Goal: Task Accomplishment & Management: Manage account settings

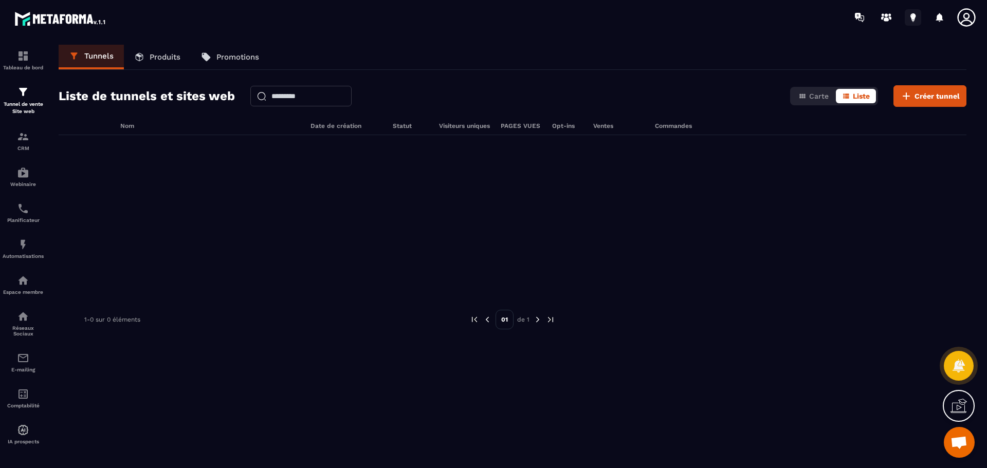
click at [914, 16] on icon at bounding box center [912, 16] width 5 height 7
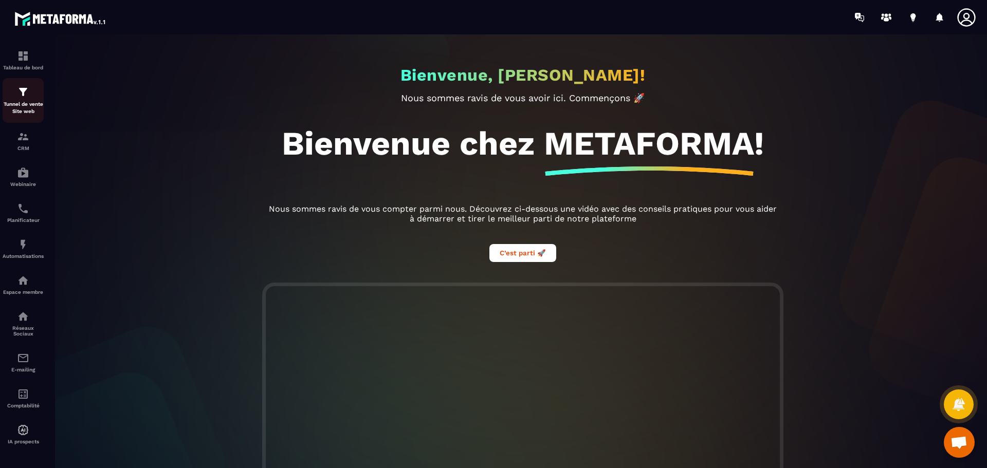
click at [27, 95] on img at bounding box center [23, 92] width 12 height 12
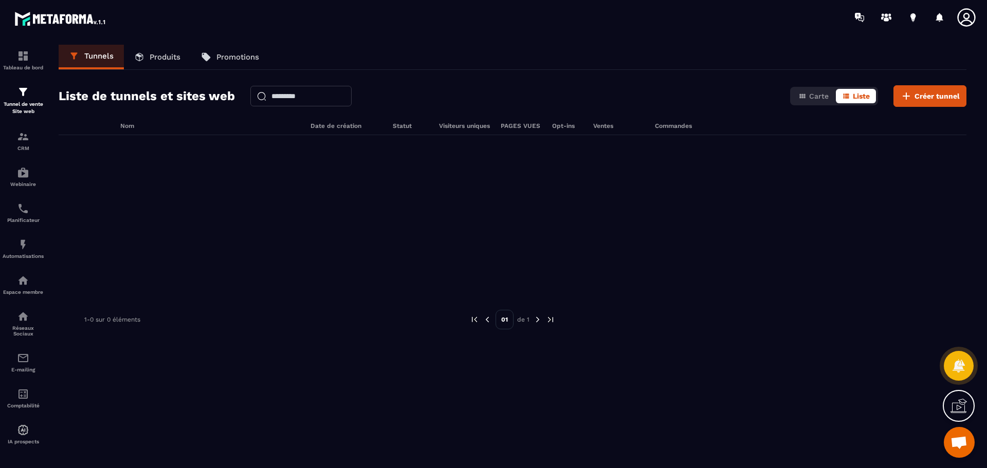
scroll to position [34, 0]
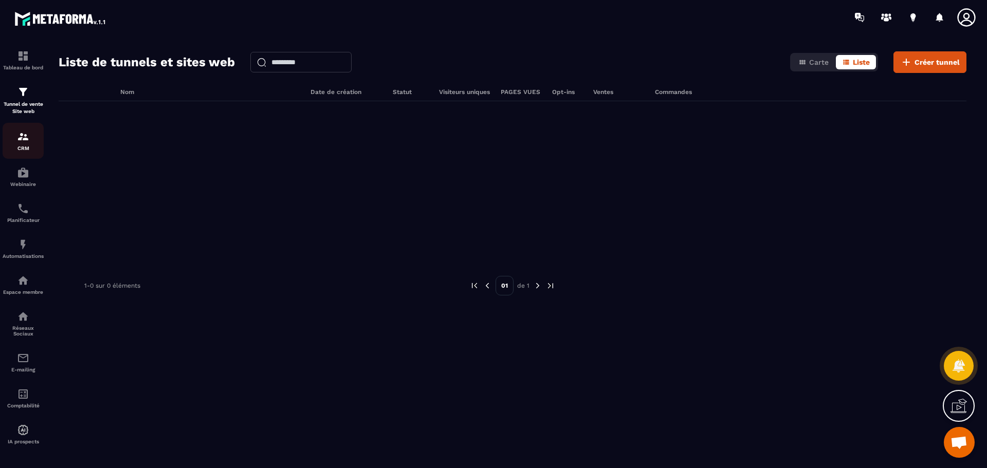
click at [25, 140] on img at bounding box center [23, 137] width 12 height 12
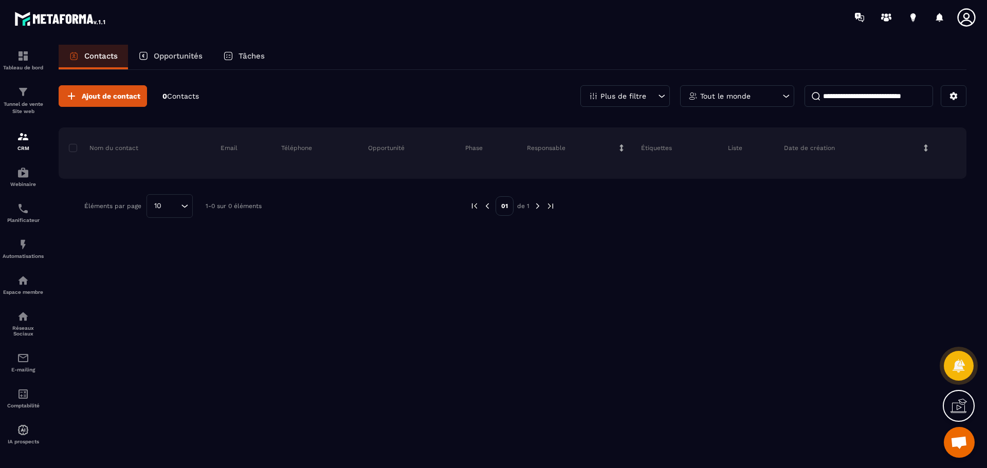
click at [178, 56] on p "Opportunités" at bounding box center [178, 55] width 49 height 9
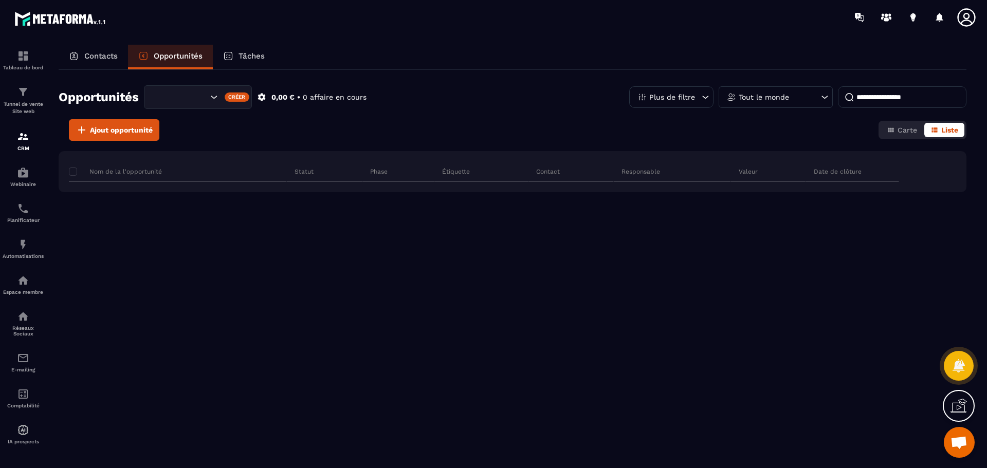
click at [92, 54] on p "Contacts" at bounding box center [100, 55] width 33 height 9
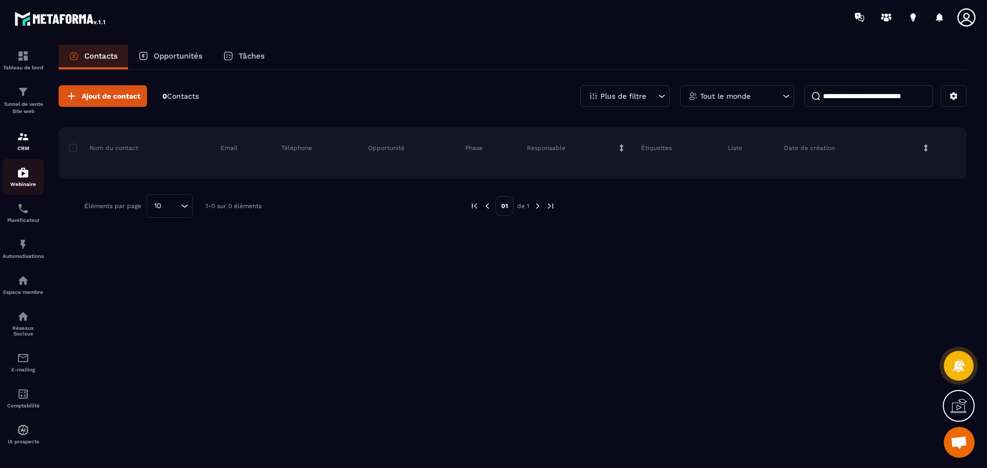
click at [26, 177] on img at bounding box center [23, 173] width 12 height 12
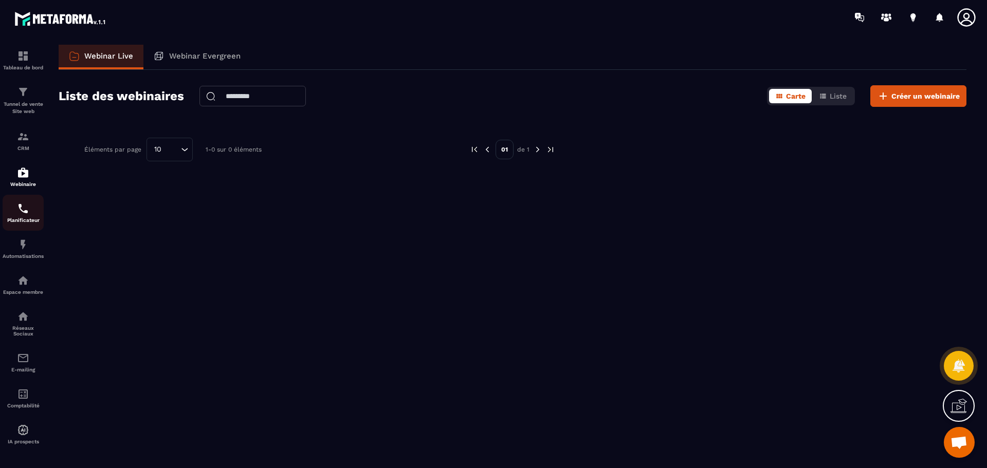
click at [21, 214] on img at bounding box center [23, 209] width 12 height 12
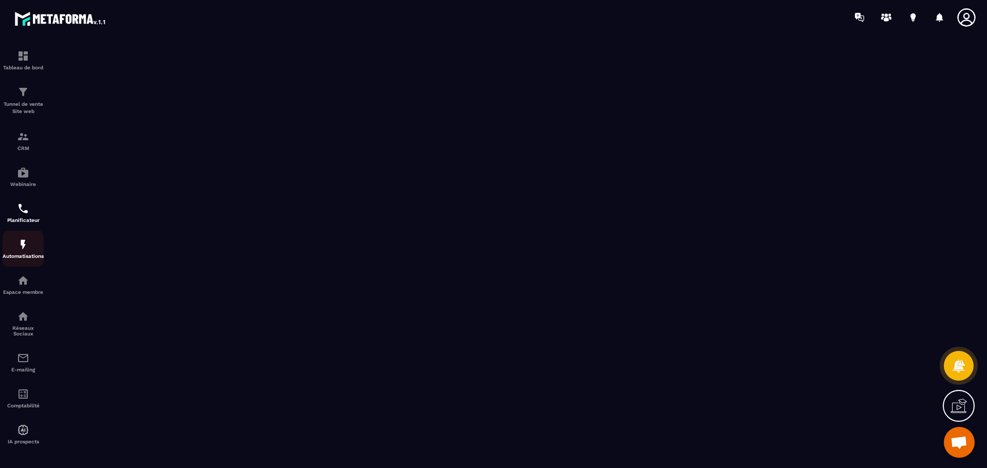
click at [23, 253] on p "Automatisations" at bounding box center [23, 256] width 41 height 6
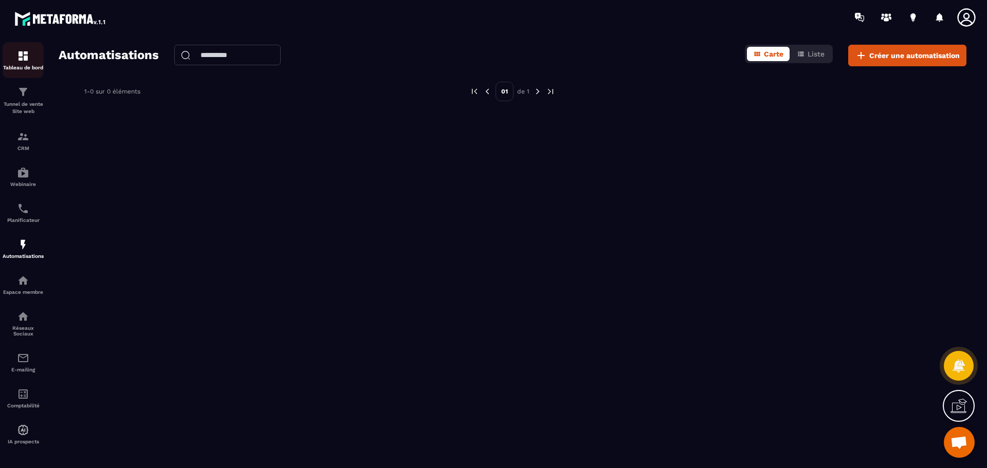
click at [21, 56] on img at bounding box center [23, 56] width 12 height 12
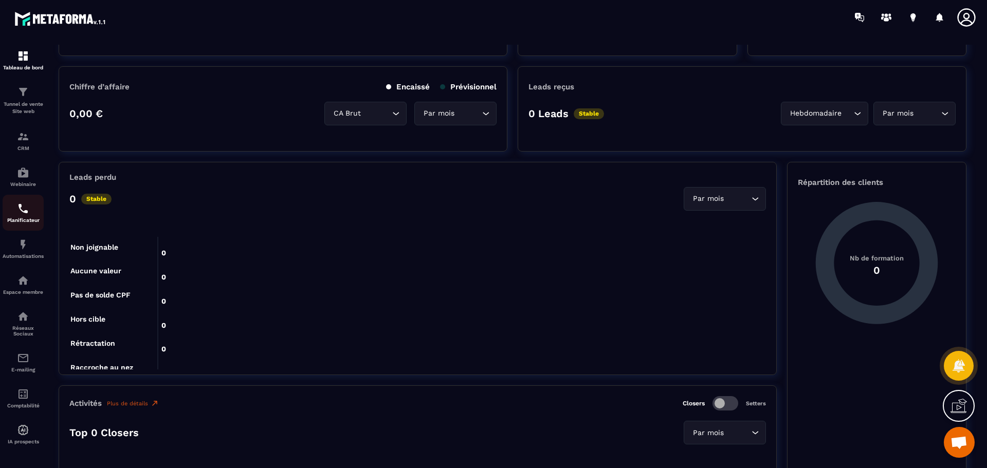
scroll to position [1, 0]
click at [24, 141] on img at bounding box center [23, 136] width 12 height 12
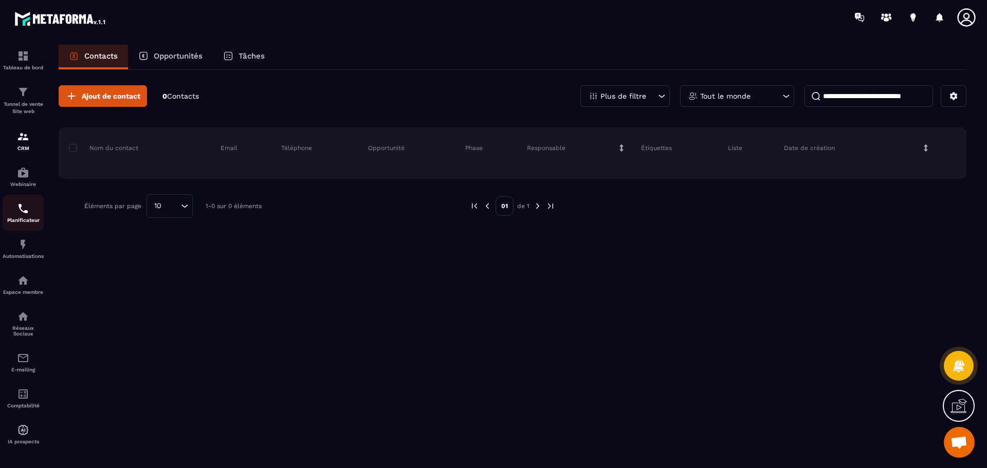
click at [23, 211] on img at bounding box center [23, 209] width 12 height 12
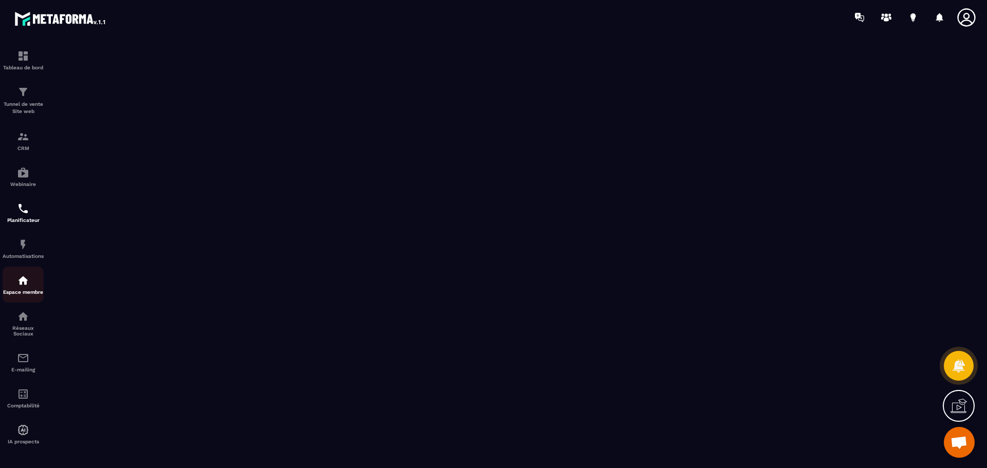
click at [26, 293] on p "Espace membre" at bounding box center [23, 292] width 41 height 6
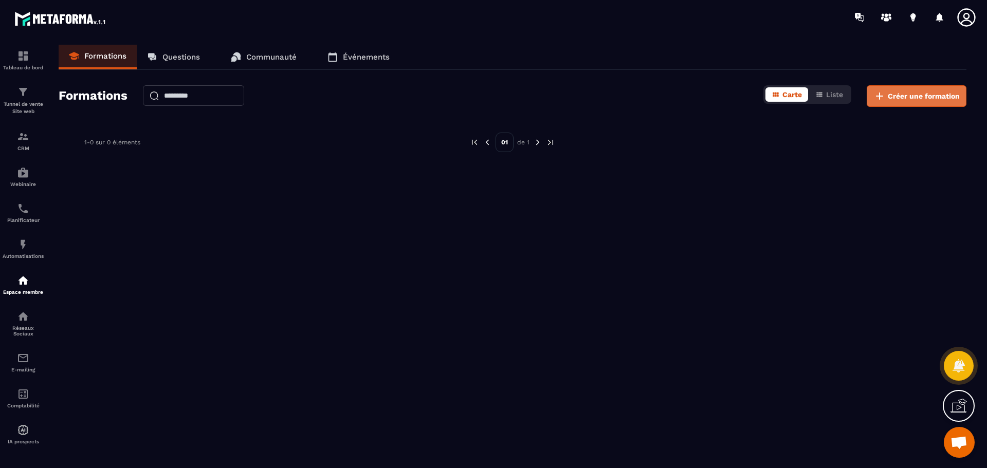
click at [894, 96] on span "Créer une formation" at bounding box center [924, 96] width 72 height 10
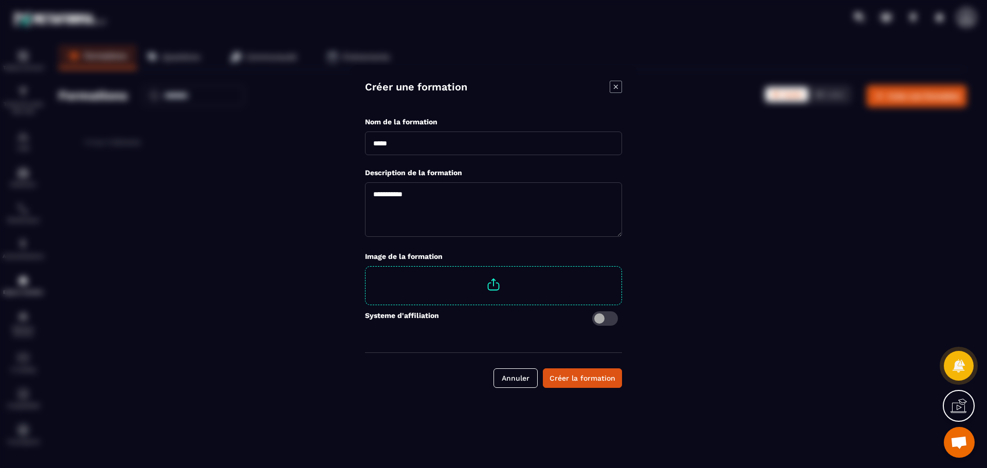
click at [421, 143] on input "Modal window" at bounding box center [493, 144] width 257 height 24
type input "**********"
click at [400, 197] on textarea "Modal window" at bounding box center [493, 210] width 257 height 54
type textarea "*****"
click at [418, 282] on span "Modal window" at bounding box center [494, 285] width 256 height 36
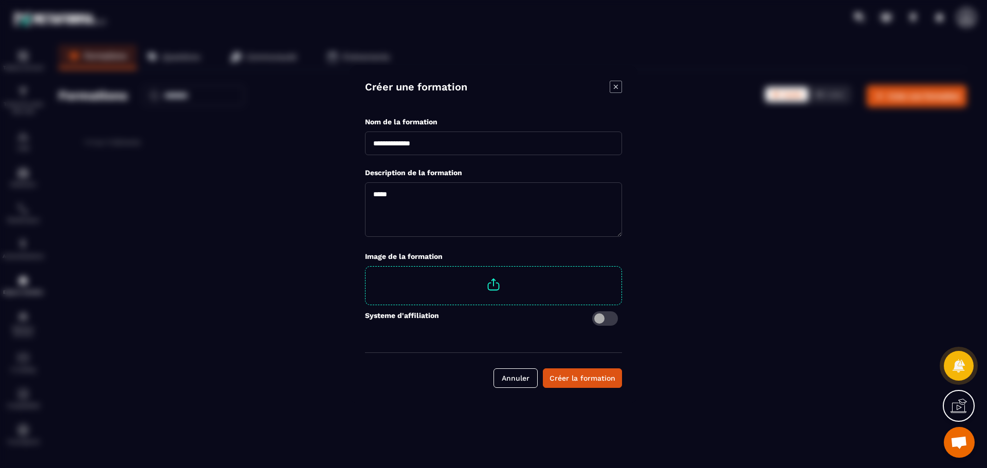
click at [622, 267] on input "Modal window" at bounding box center [622, 267] width 0 height 0
click at [566, 380] on div "Créer la formation" at bounding box center [583, 378] width 66 height 10
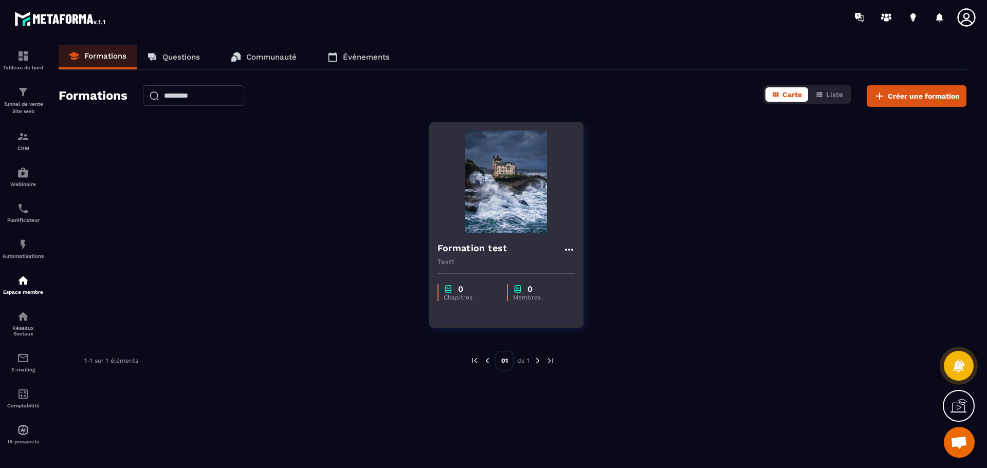
click at [519, 219] on img at bounding box center [507, 182] width 138 height 103
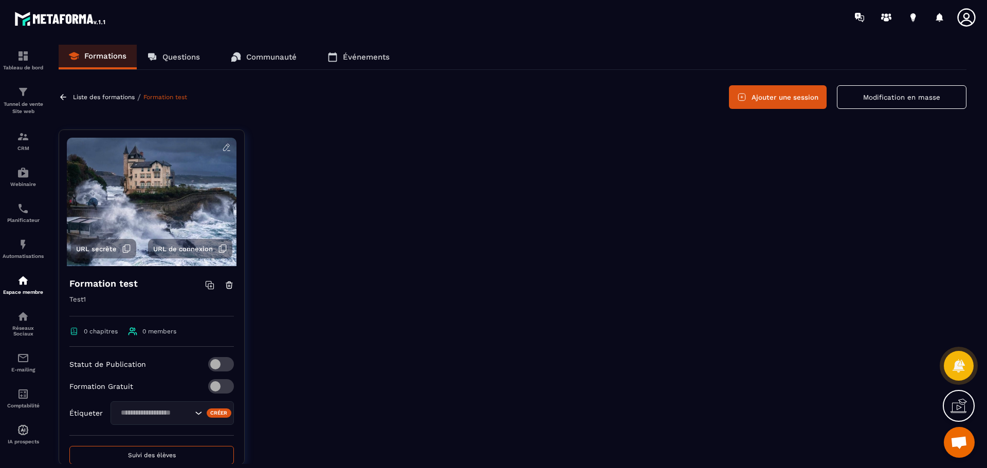
click at [208, 366] on span at bounding box center [221, 364] width 26 height 14
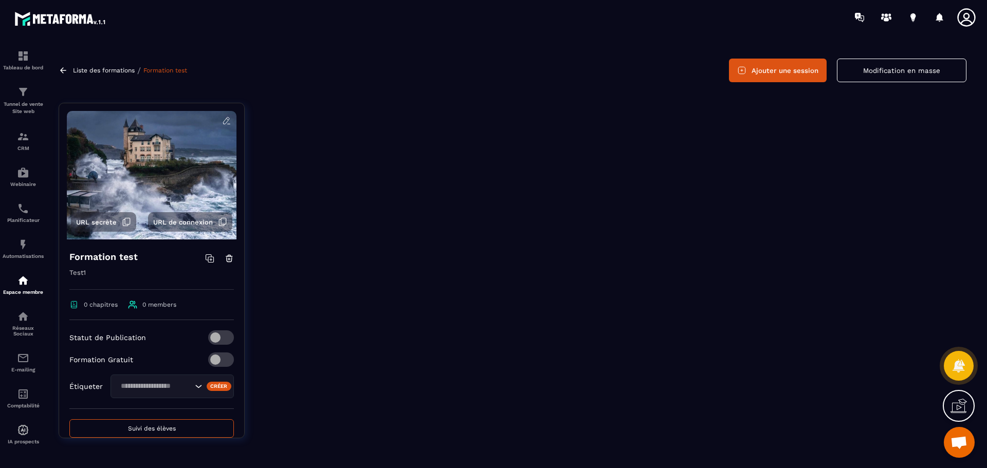
click at [785, 67] on button "Ajouter une session" at bounding box center [778, 71] width 98 height 24
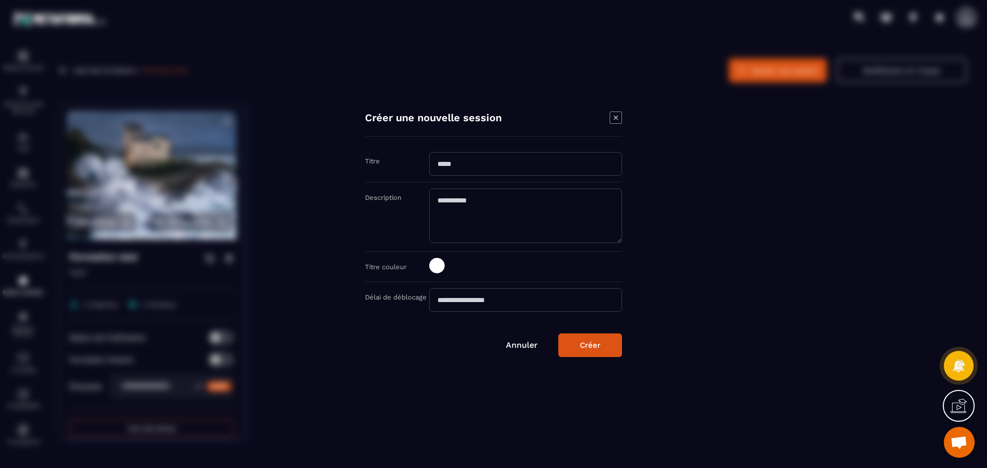
drag, startPoint x: 788, startPoint y: 198, endPoint x: 782, endPoint y: 204, distance: 7.6
click at [782, 204] on div "Modal window" at bounding box center [493, 234] width 987 height 468
click at [617, 120] on icon "Modal window" at bounding box center [616, 118] width 12 height 12
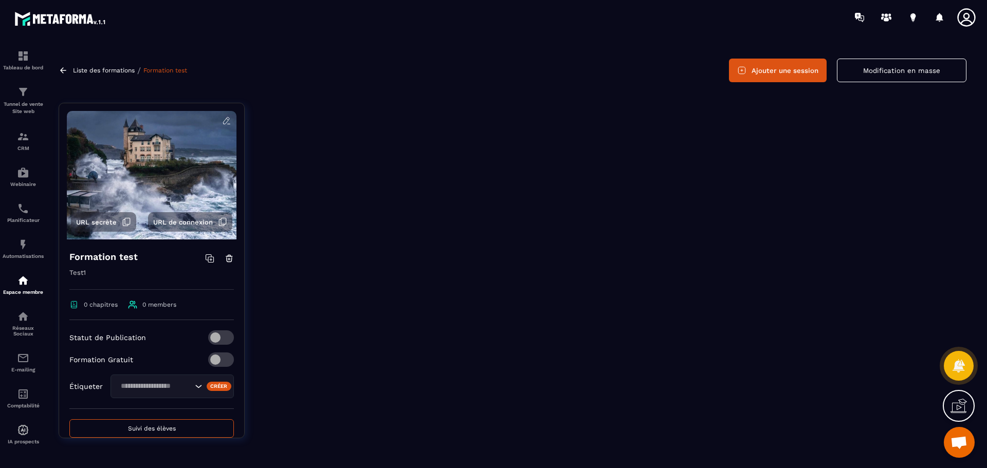
click at [959, 411] on icon at bounding box center [959, 406] width 16 height 16
click at [736, 308] on icon at bounding box center [736, 308] width 12 height 12
click at [957, 405] on icon at bounding box center [959, 406] width 16 height 16
click at [738, 309] on icon at bounding box center [736, 308] width 12 height 12
click at [815, 223] on div at bounding box center [613, 278] width 706 height 351
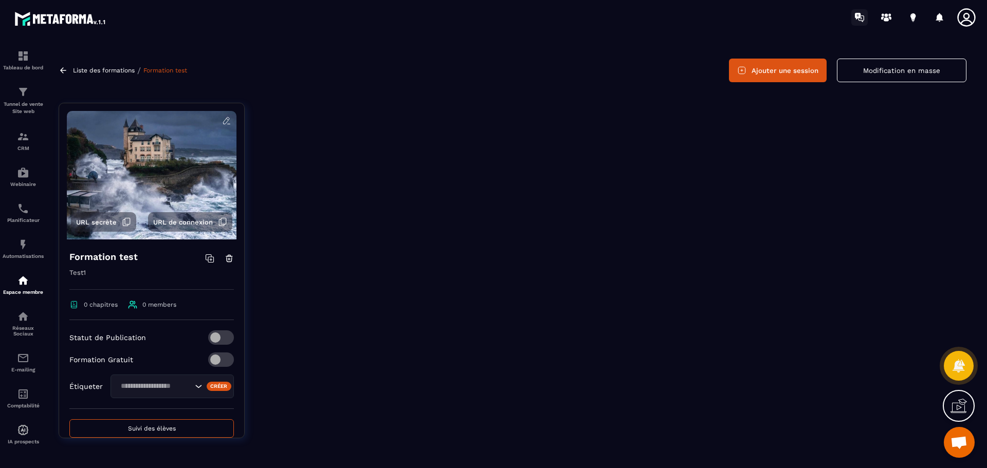
click at [860, 15] on icon at bounding box center [858, 16] width 6 height 7
click at [223, 120] on icon at bounding box center [226, 120] width 6 height 7
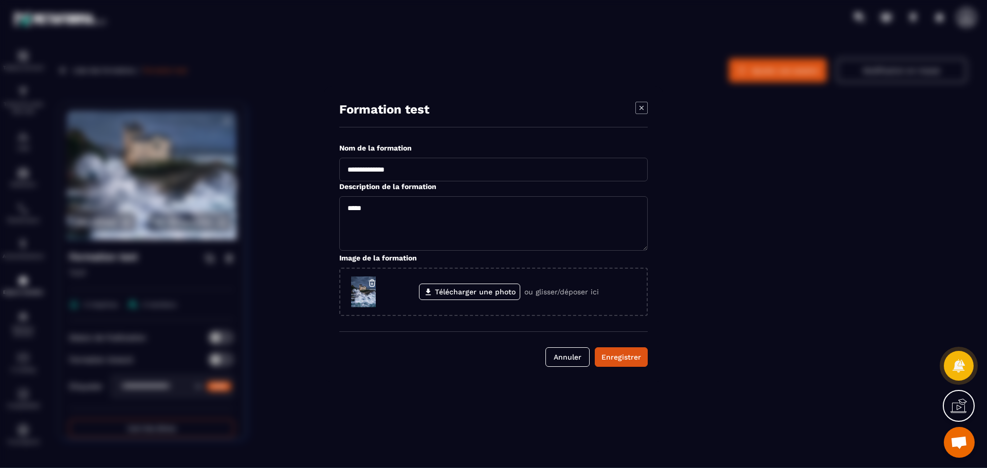
click at [642, 106] on icon "Modal window" at bounding box center [641, 108] width 12 height 12
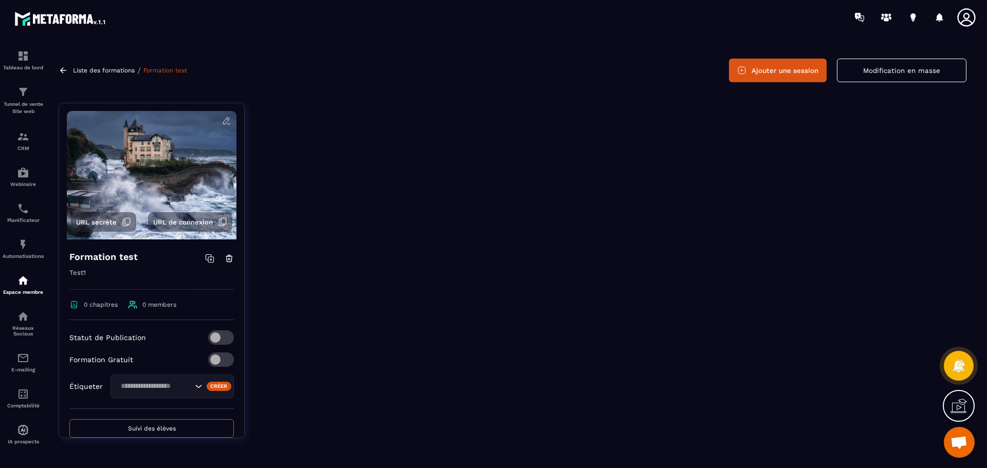
click at [104, 70] on p "Liste des formations" at bounding box center [104, 70] width 62 height 7
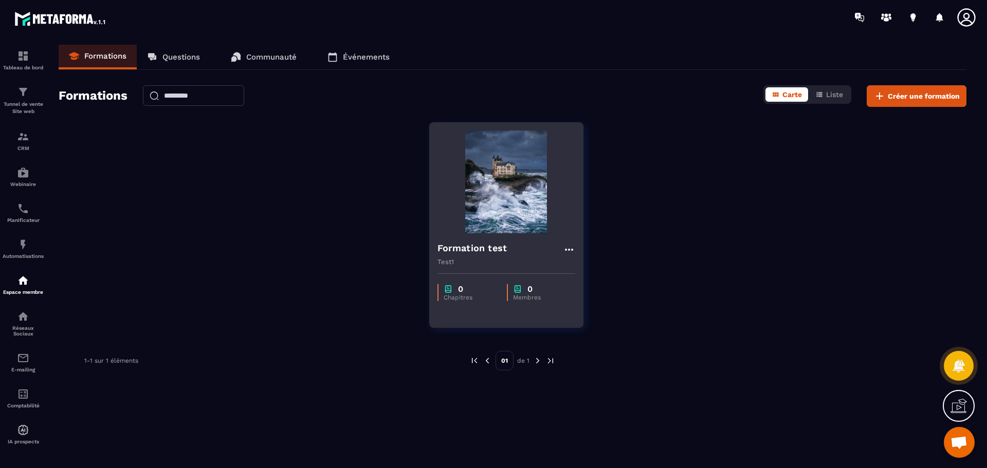
click at [568, 249] on icon at bounding box center [568, 250] width 8 height 2
click at [540, 226] on img at bounding box center [507, 182] width 138 height 103
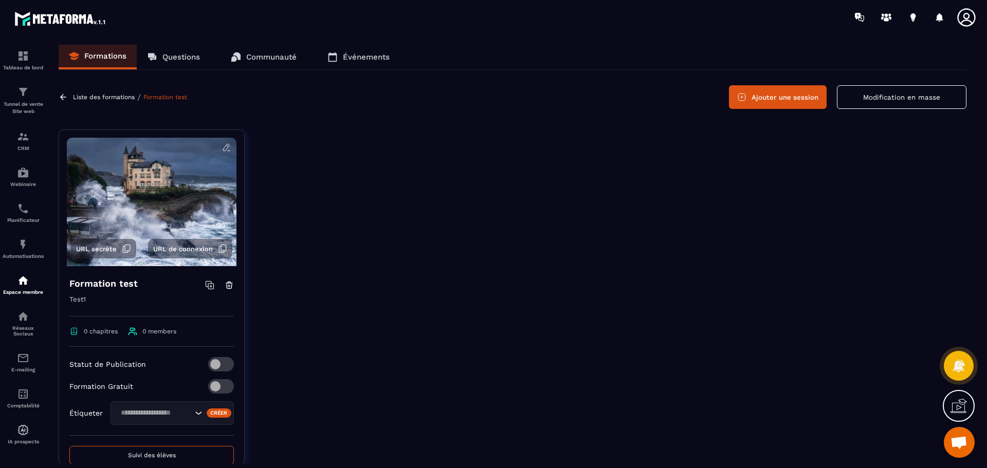
click at [223, 150] on icon at bounding box center [226, 147] width 9 height 9
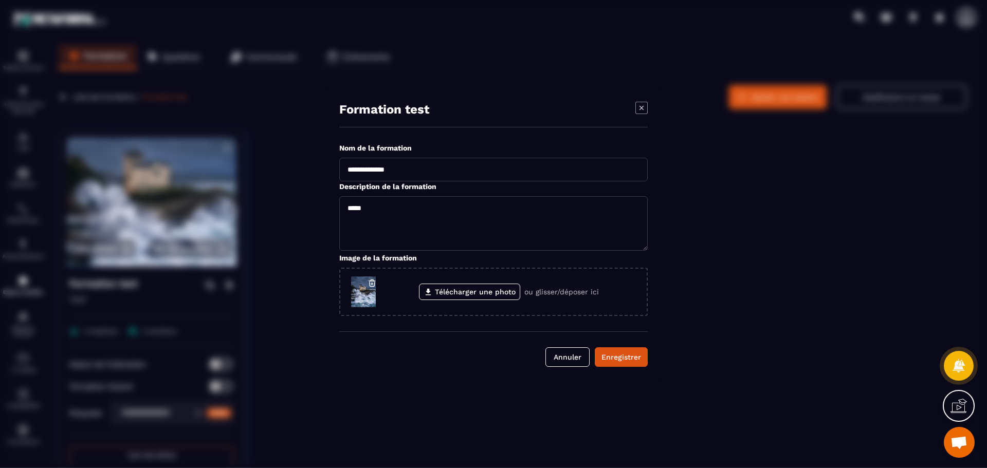
click at [270, 238] on section "**********" at bounding box center [493, 234] width 987 height 468
click at [563, 351] on button "Annuler" at bounding box center [567, 358] width 44 height 20
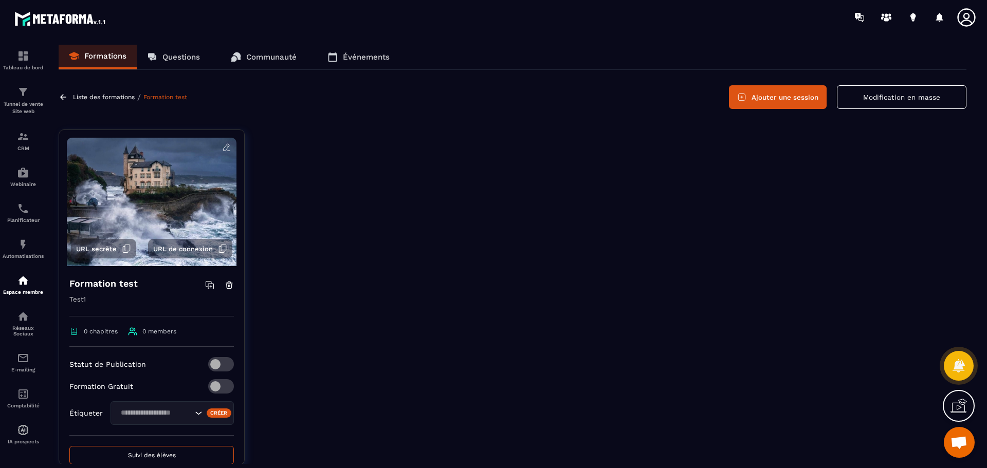
click at [791, 101] on button "Ajouter une session" at bounding box center [778, 97] width 98 height 24
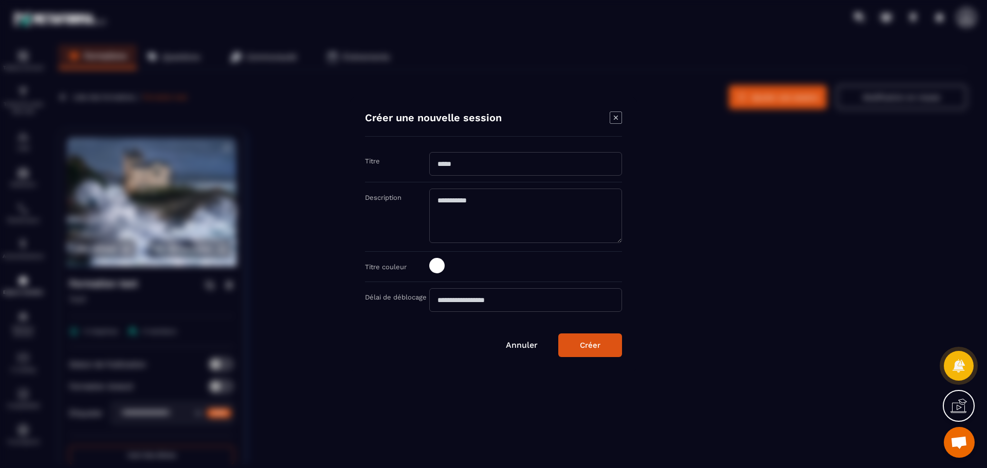
click at [533, 171] on input "Modal window" at bounding box center [525, 164] width 193 height 24
type input "******"
click at [512, 204] on textarea "Modal window" at bounding box center [525, 216] width 193 height 54
type textarea "**********"
click at [442, 269] on span "Modal window" at bounding box center [436, 265] width 15 height 15
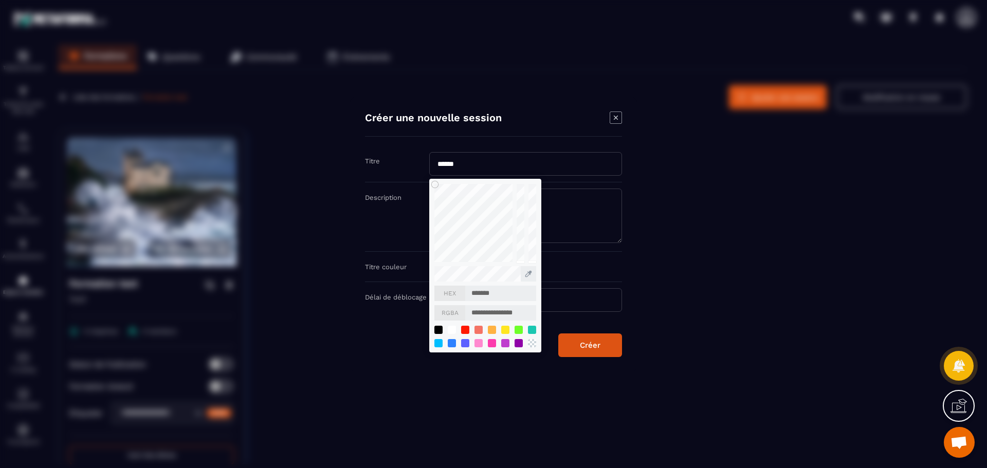
type input "*******"
type input "**********"
click at [678, 280] on div "Modal window" at bounding box center [493, 234] width 987 height 468
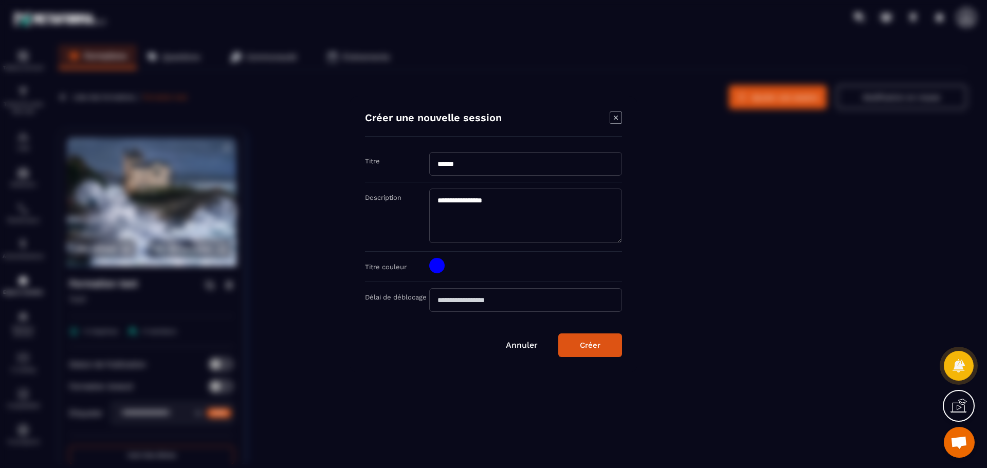
click at [513, 301] on input "Modal window" at bounding box center [525, 300] width 193 height 24
click at [590, 347] on div "Créer" at bounding box center [590, 345] width 21 height 9
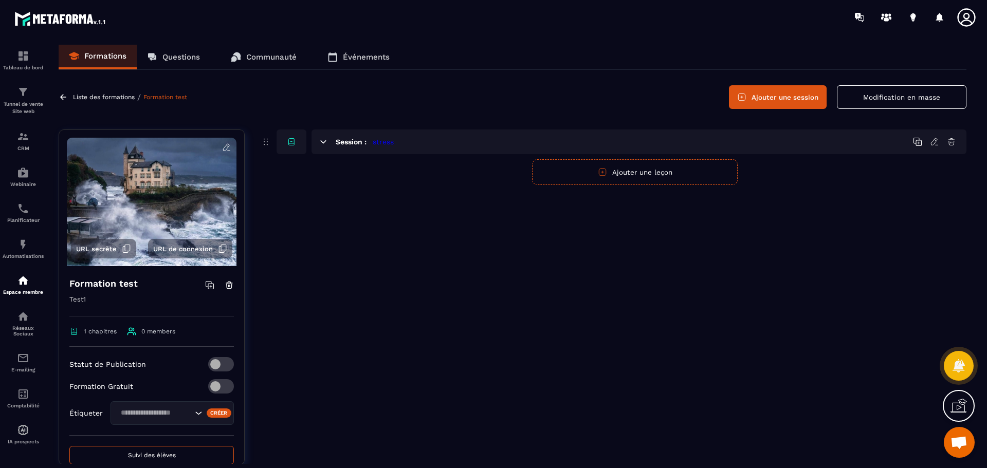
click at [265, 143] on icon at bounding box center [265, 142] width 11 height 12
click at [598, 173] on icon "button" at bounding box center [602, 172] width 9 height 9
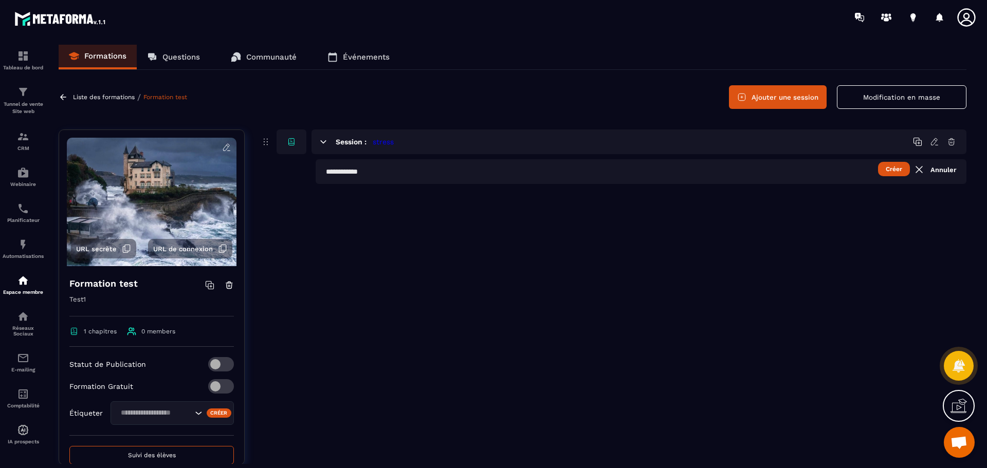
click at [596, 169] on input "text" at bounding box center [641, 171] width 651 height 25
type input "**********"
click at [894, 167] on button "Créer" at bounding box center [894, 169] width 32 height 14
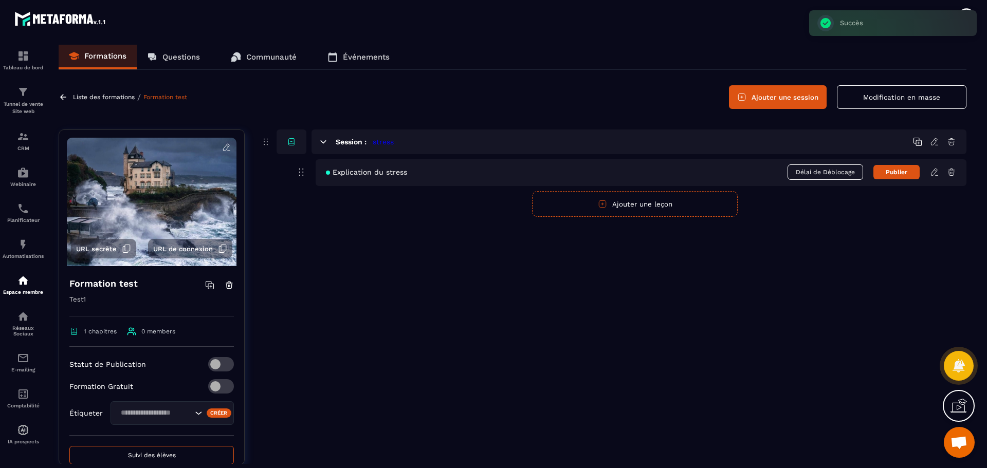
click at [302, 171] on icon at bounding box center [301, 172] width 12 height 12
click at [927, 173] on div "Explication du stress Délai de Déblocage Publier" at bounding box center [641, 172] width 651 height 27
click at [933, 173] on icon at bounding box center [934, 172] width 9 height 9
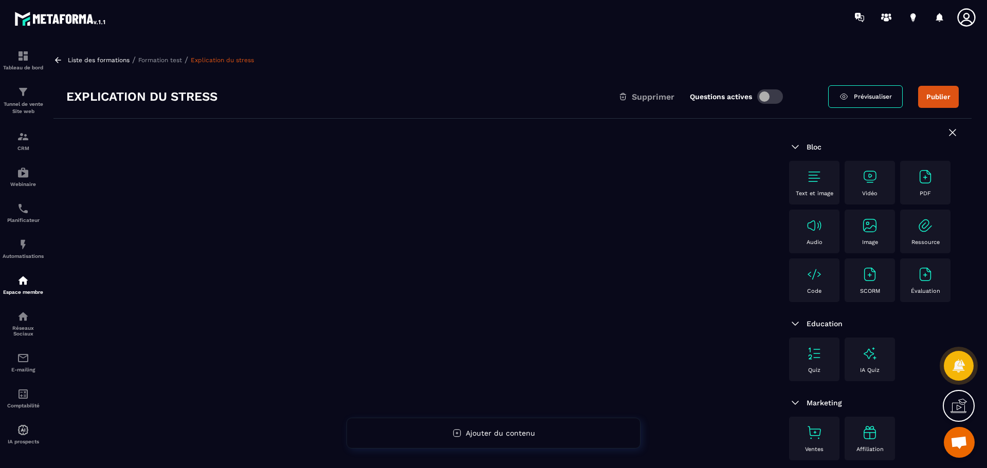
click at [809, 184] on div "Text et image" at bounding box center [814, 183] width 40 height 28
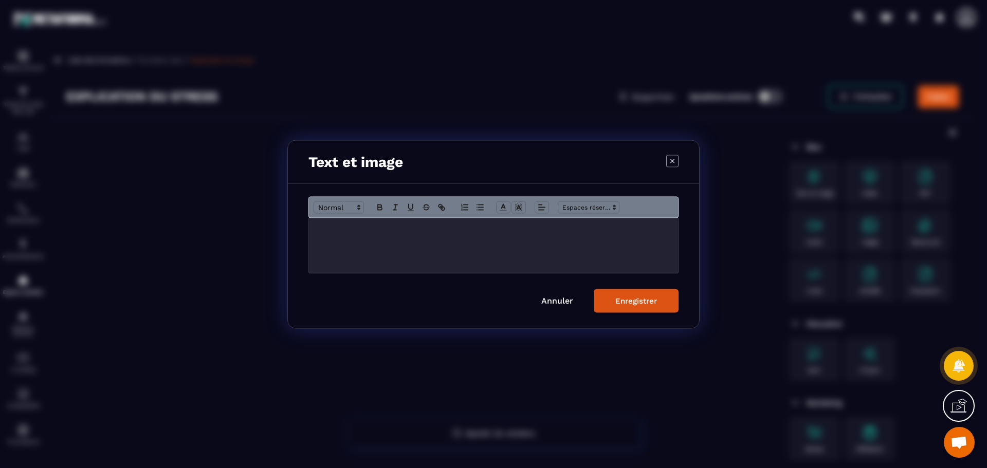
click at [423, 241] on div "Modal window" at bounding box center [493, 245] width 369 height 55
click at [652, 305] on div "Enregistrer" at bounding box center [636, 300] width 42 height 9
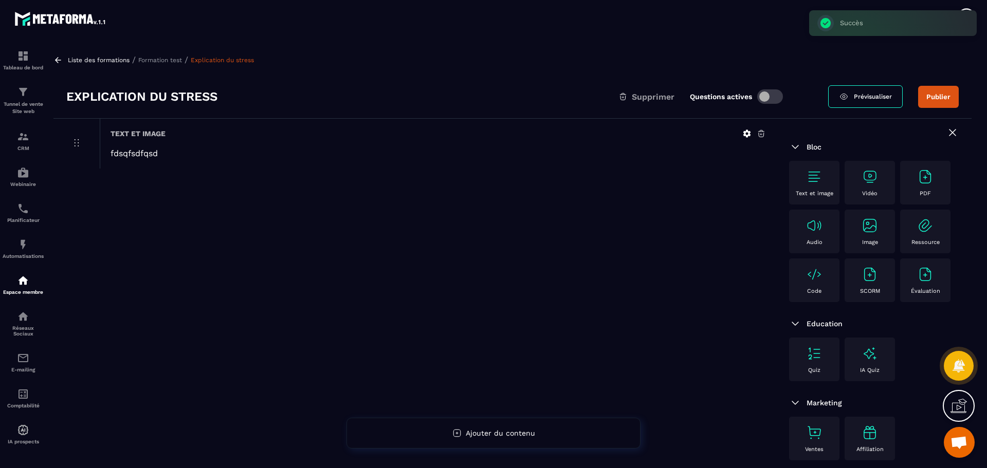
click at [745, 133] on icon at bounding box center [747, 134] width 8 height 8
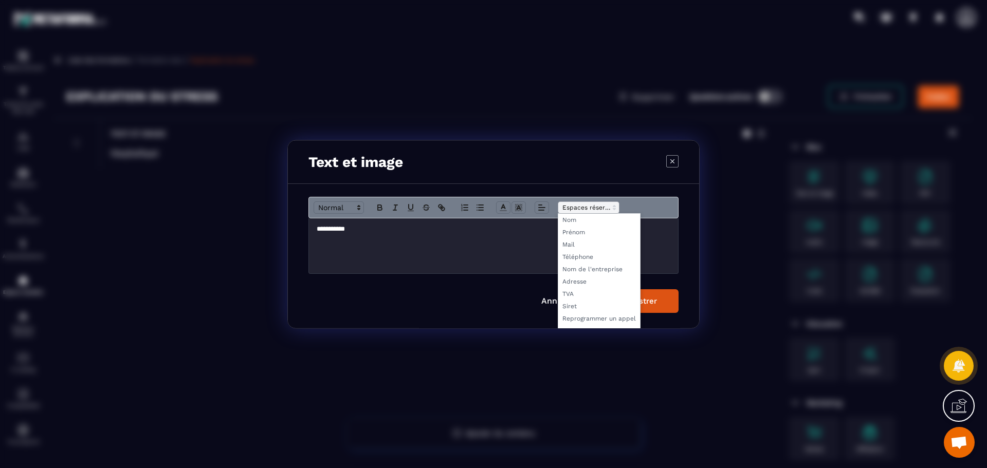
click at [616, 209] on icon "Modal window" at bounding box center [614, 207] width 9 height 9
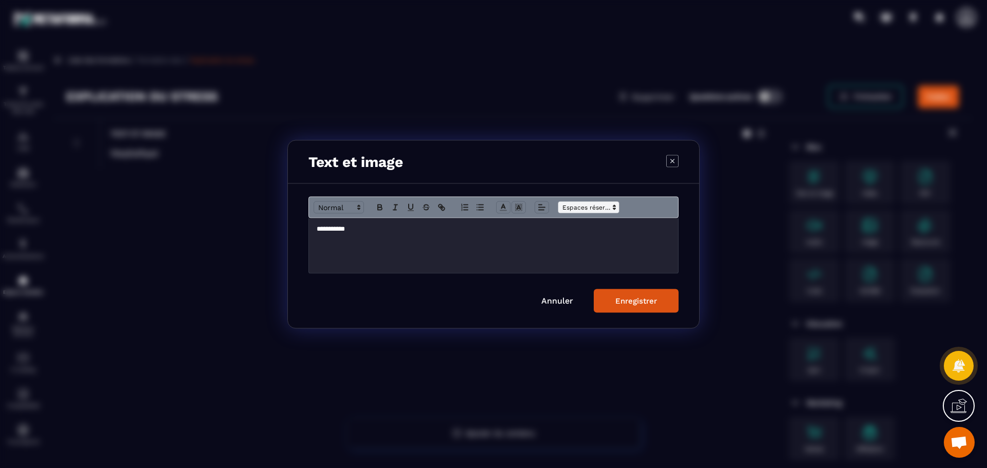
click at [616, 209] on icon "Modal window" at bounding box center [614, 207] width 9 height 9
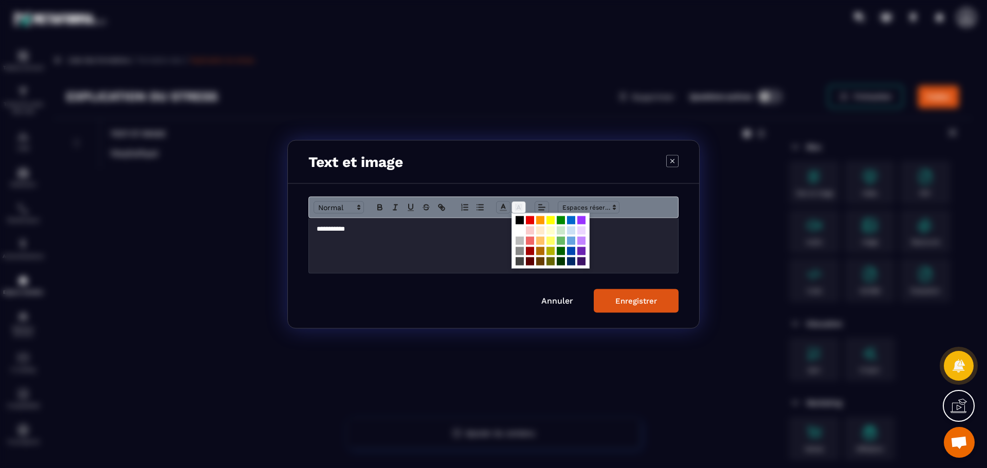
click at [516, 208] on icon "Modal window" at bounding box center [518, 207] width 9 height 9
click at [519, 230] on span "Modal window" at bounding box center [520, 230] width 8 height 8
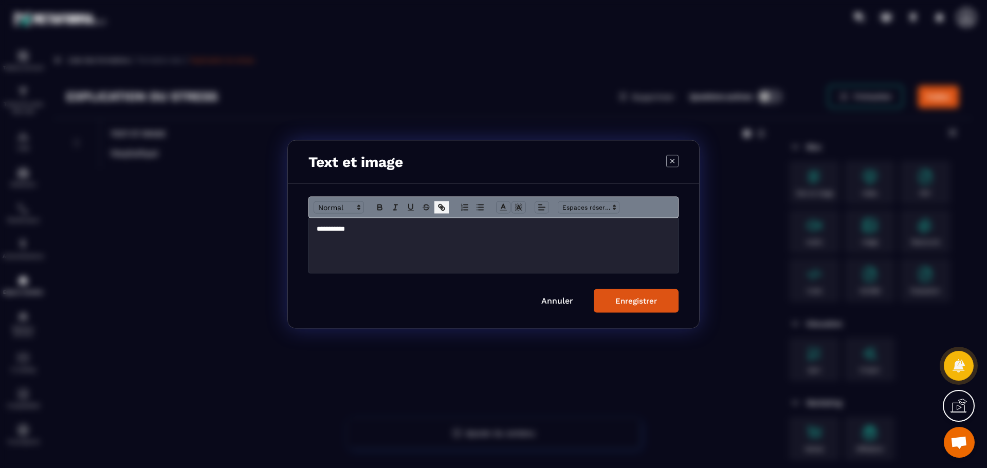
click at [438, 207] on icon "Modal window" at bounding box center [441, 207] width 9 height 9
click at [441, 208] on icon "Modal window" at bounding box center [443, 209] width 4 height 4
click at [539, 210] on line "Modal window" at bounding box center [541, 210] width 5 height 0
click at [501, 207] on icon "Modal window" at bounding box center [503, 207] width 9 height 9
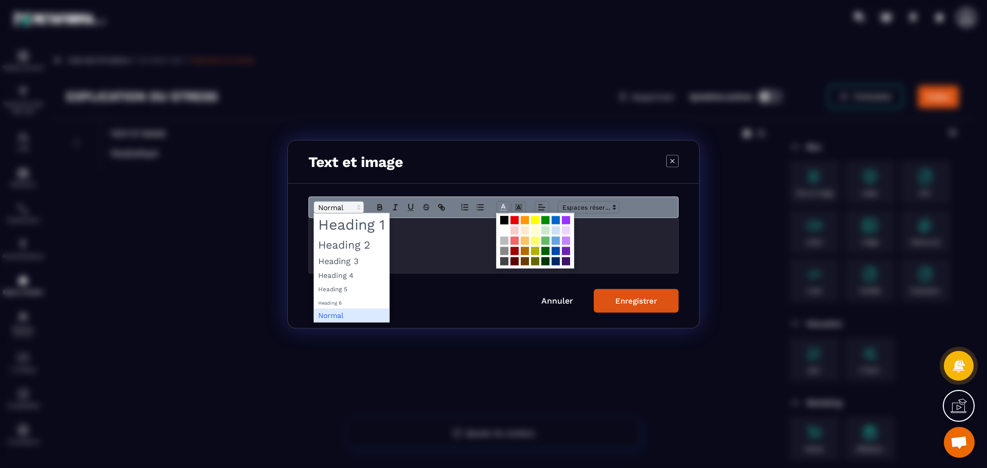
click at [357, 208] on icon "Modal window" at bounding box center [358, 207] width 9 height 9
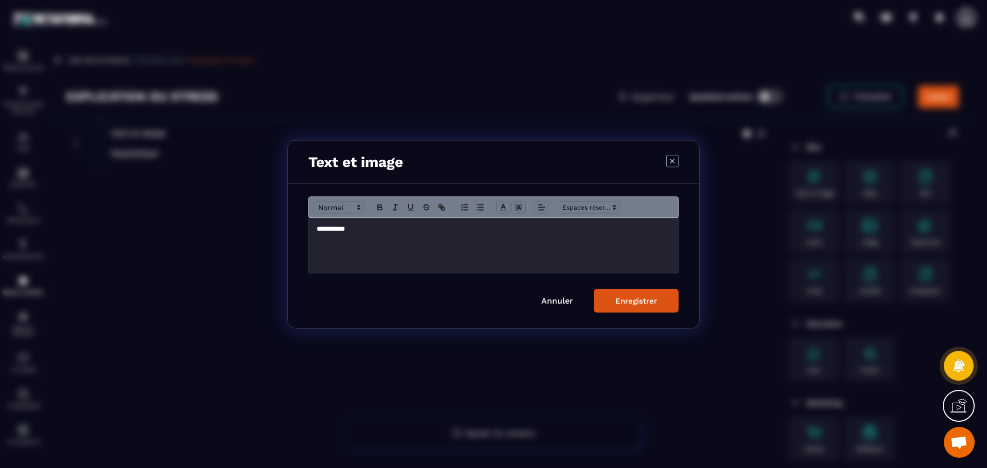
click at [642, 302] on div "Enregistrer" at bounding box center [636, 300] width 42 height 9
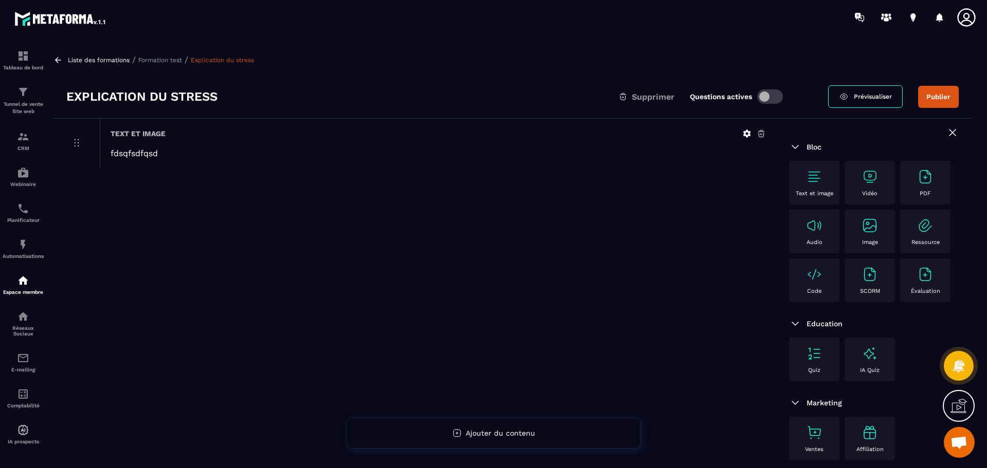
click at [871, 233] on img at bounding box center [870, 225] width 16 height 16
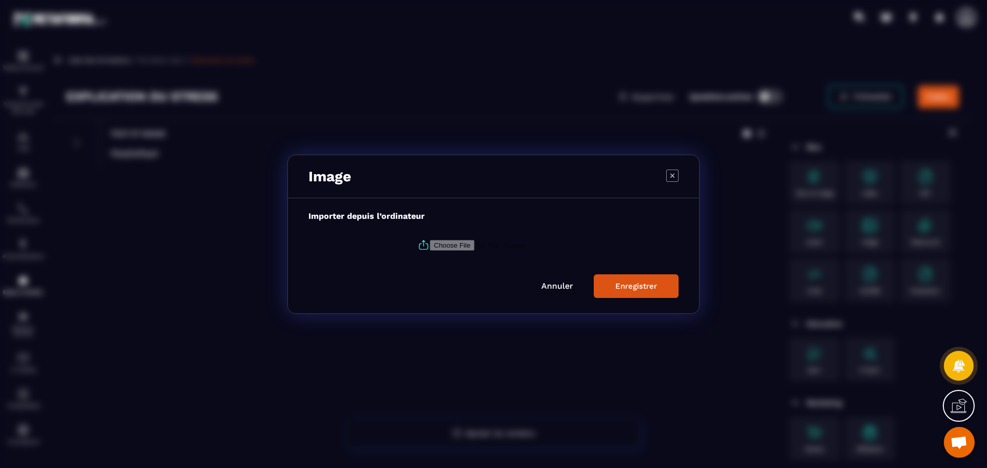
click at [443, 244] on input "Modal window" at bounding box center [500, 245] width 140 height 11
type input "**********"
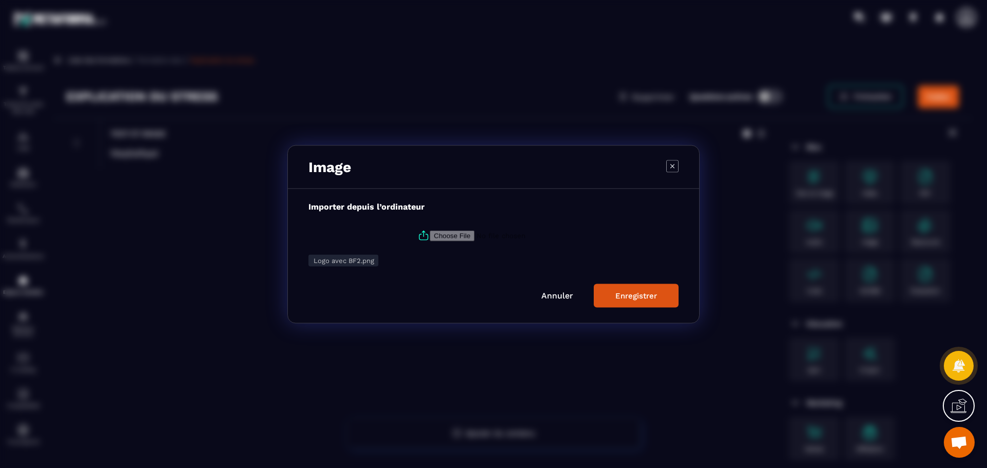
click at [650, 296] on div "Enregistrer" at bounding box center [636, 295] width 42 height 9
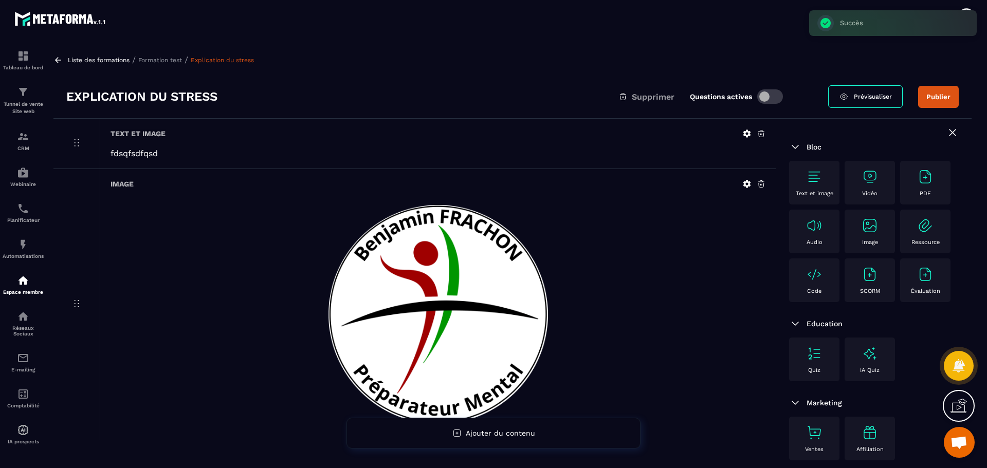
click at [744, 185] on icon at bounding box center [747, 184] width 8 height 8
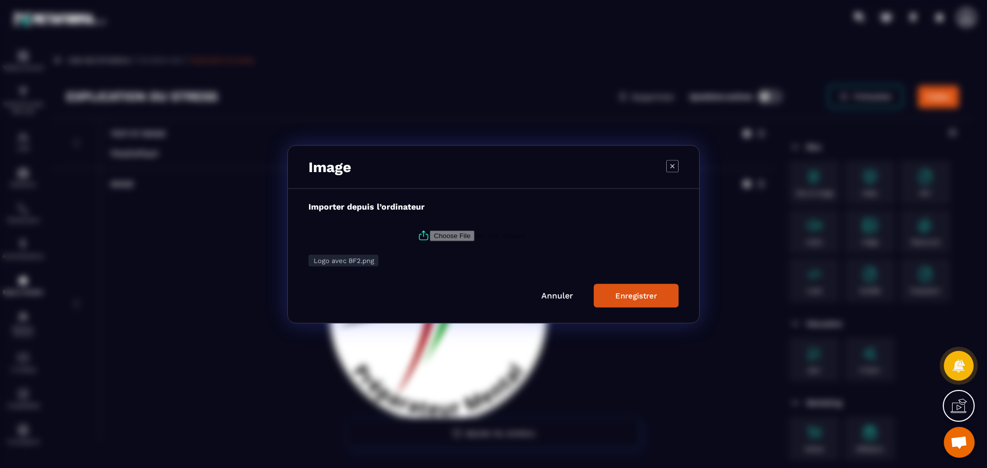
click at [624, 299] on div "Enregistrer" at bounding box center [636, 295] width 42 height 9
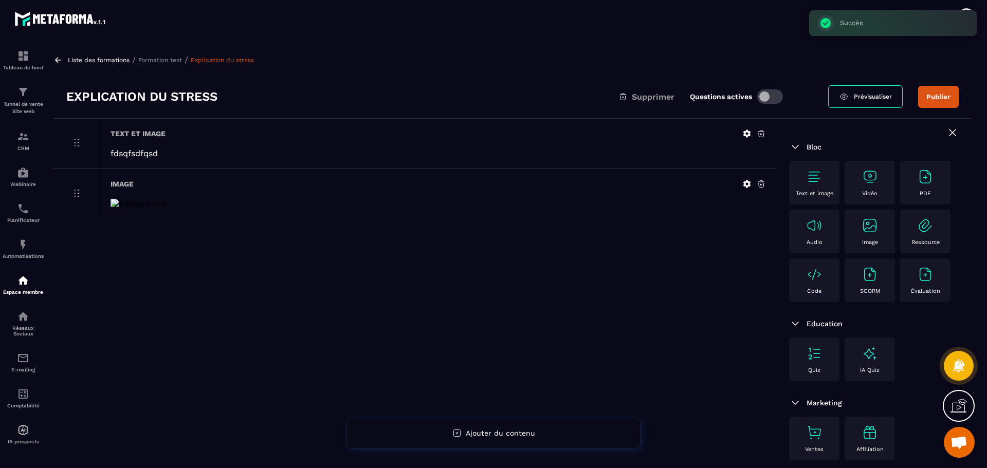
click at [109, 203] on div "Image" at bounding box center [438, 194] width 677 height 50
click at [113, 202] on img at bounding box center [438, 204] width 655 height 10
click at [114, 202] on img at bounding box center [438, 204] width 655 height 10
click at [748, 185] on icon at bounding box center [746, 183] width 9 height 9
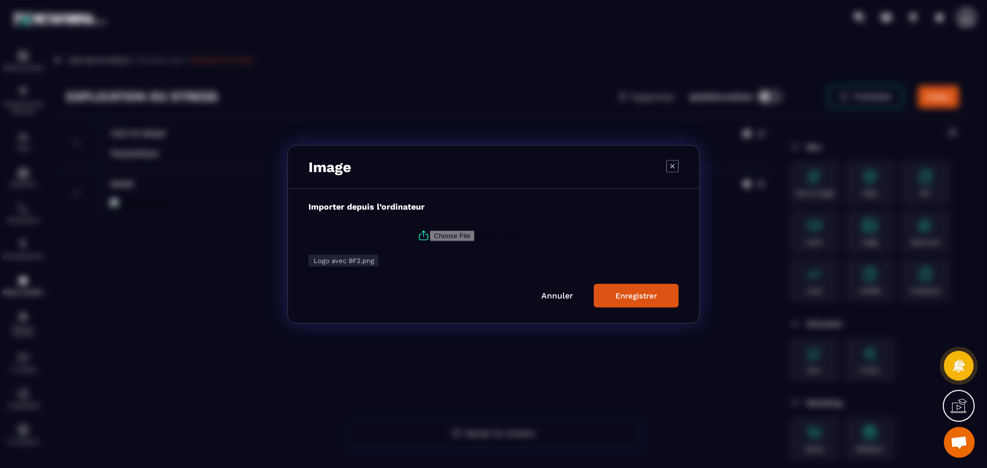
click at [338, 263] on span "Logo avec BF2.png" at bounding box center [344, 261] width 61 height 8
click at [336, 256] on div "Logo avec BF2.png" at bounding box center [343, 260] width 70 height 12
click at [562, 295] on link "Annuler" at bounding box center [557, 295] width 32 height 10
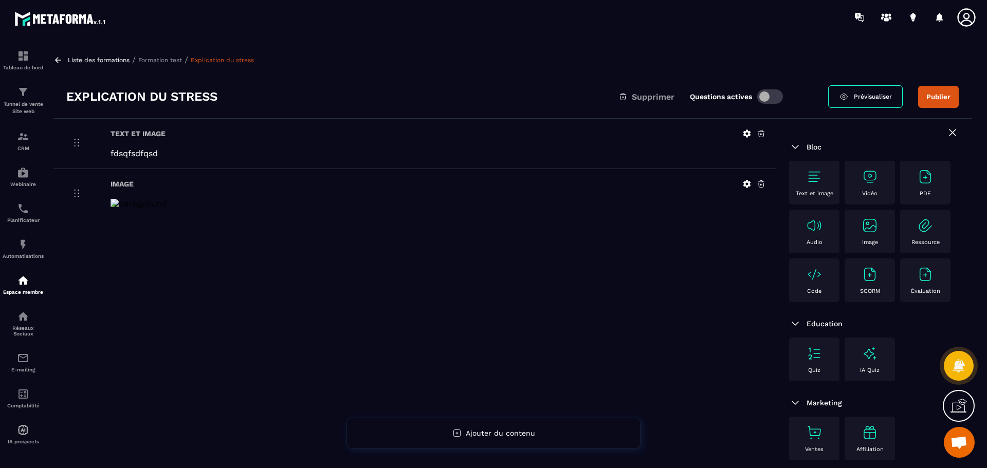
click at [763, 183] on icon at bounding box center [761, 183] width 9 height 9
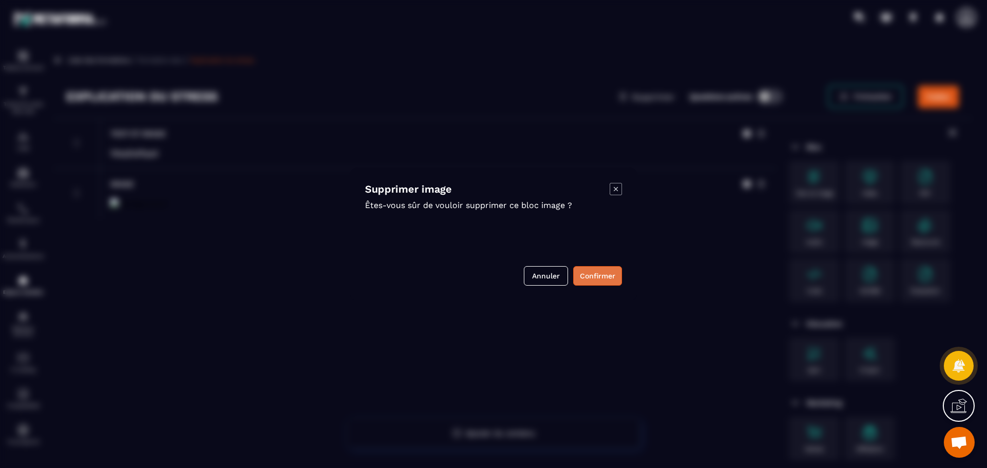
click at [600, 275] on button "Confirmer" at bounding box center [597, 276] width 49 height 20
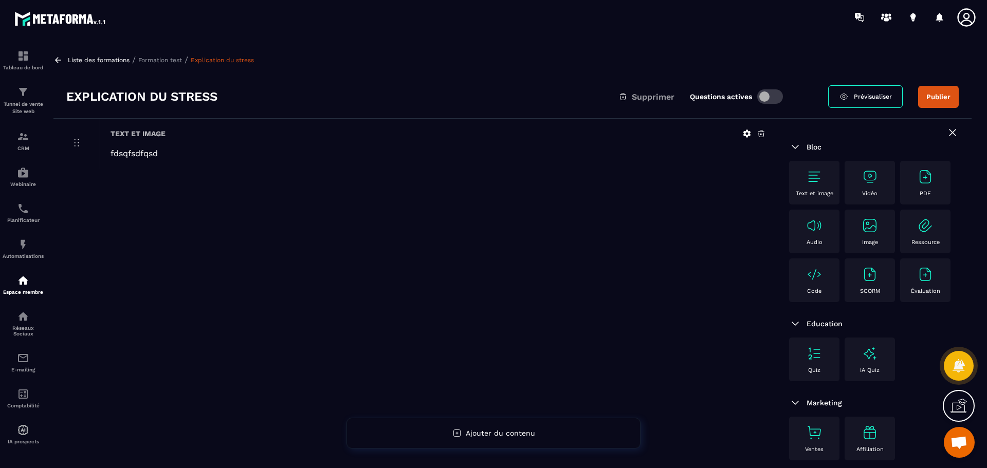
click at [75, 144] on icon at bounding box center [76, 143] width 12 height 12
click at [874, 228] on img at bounding box center [870, 225] width 16 height 16
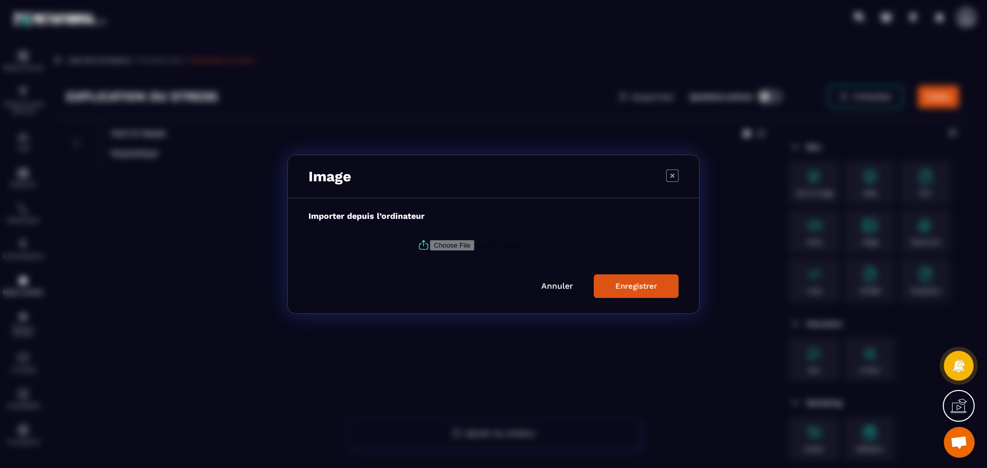
click at [421, 246] on icon "Modal window" at bounding box center [423, 245] width 12 height 12
click at [430, 246] on input "Modal window" at bounding box center [500, 245] width 140 height 11
type input "**********"
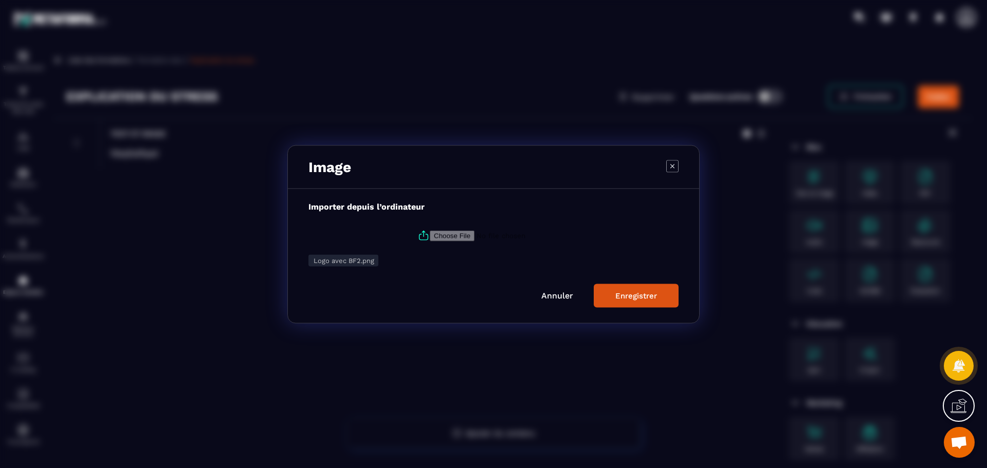
click at [646, 295] on div "Enregistrer" at bounding box center [636, 295] width 42 height 9
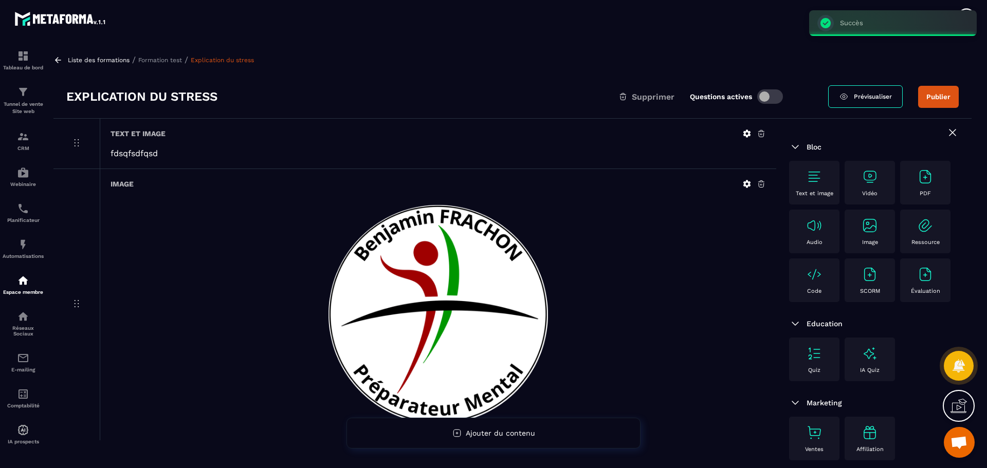
click at [763, 98] on span at bounding box center [770, 96] width 26 height 14
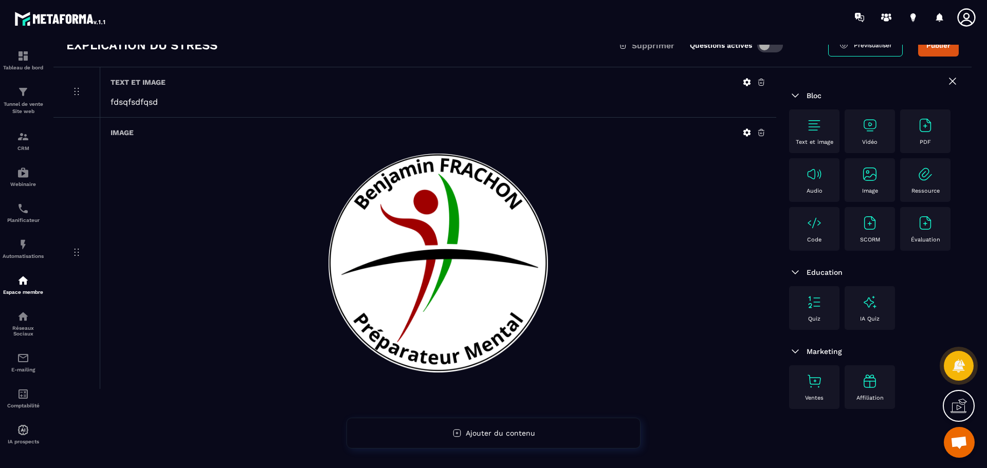
scroll to position [66, 0]
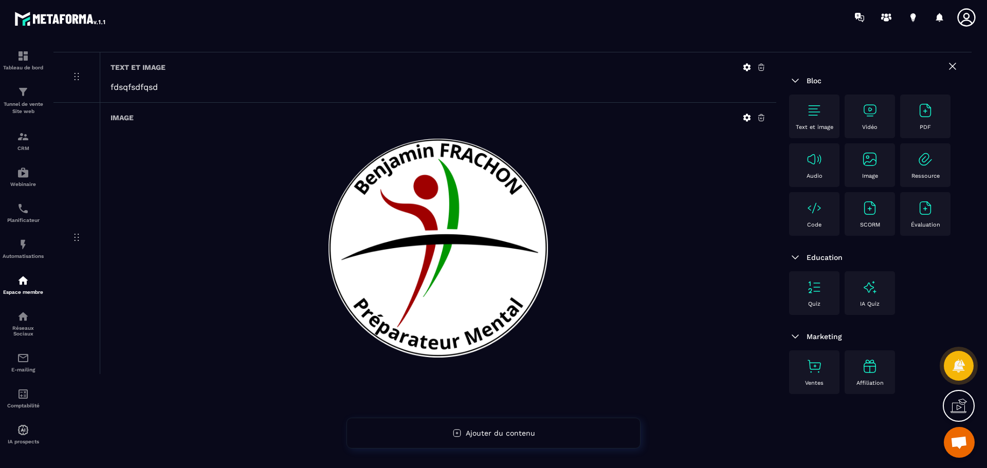
click at [815, 291] on img at bounding box center [814, 287] width 16 height 16
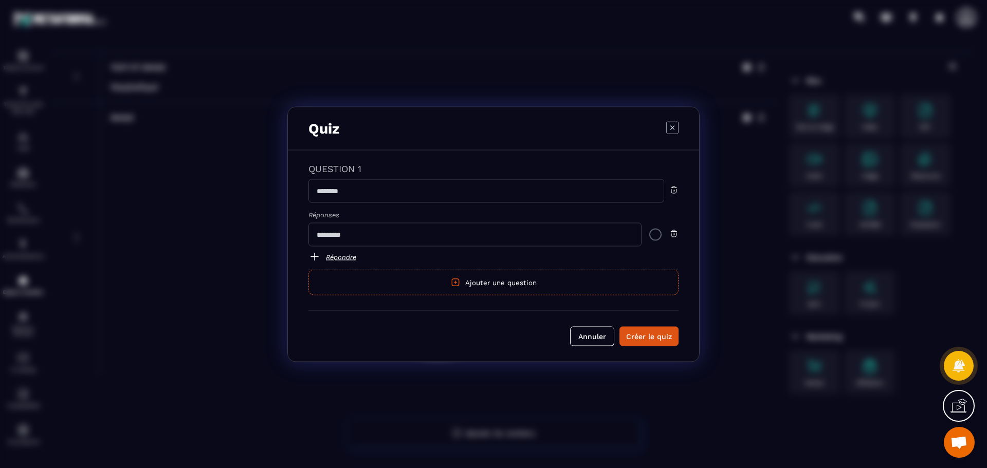
click at [671, 130] on icon "Modal window" at bounding box center [672, 127] width 12 height 12
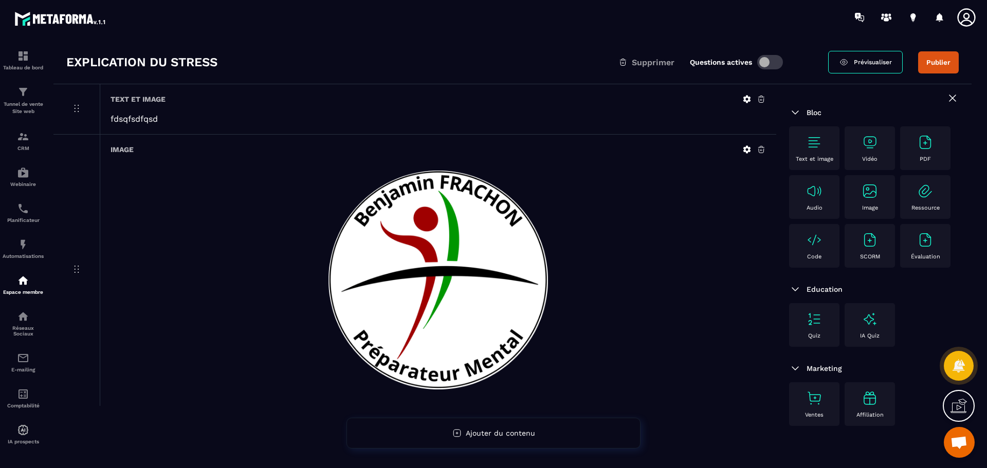
scroll to position [0, 0]
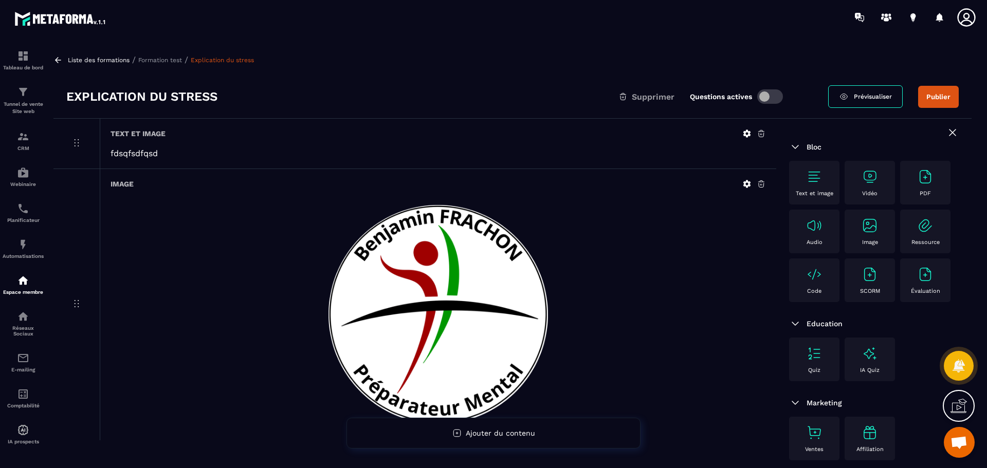
click at [852, 99] on link "Prévisualiser" at bounding box center [865, 96] width 75 height 23
click at [794, 147] on img at bounding box center [795, 147] width 12 height 12
click at [808, 148] on span "Bloc" at bounding box center [814, 147] width 15 height 8
click at [795, 145] on img at bounding box center [795, 147] width 12 height 12
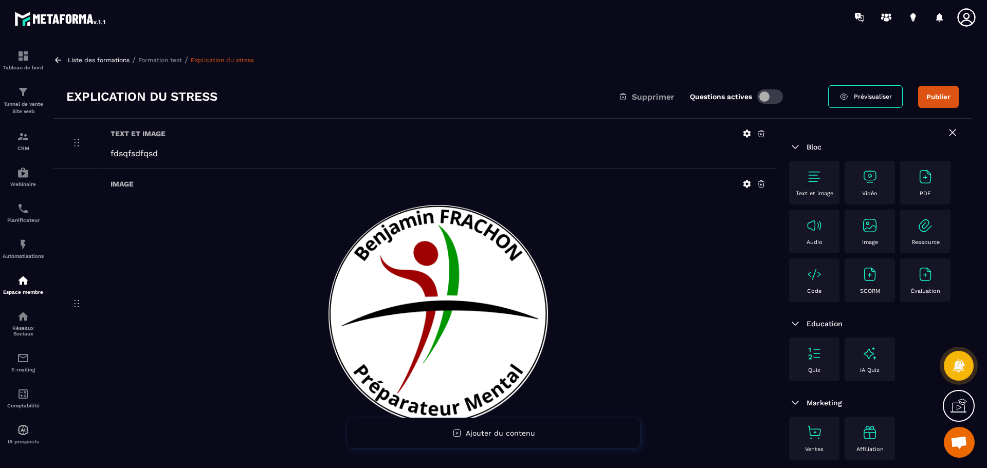
click at [818, 146] on span "Bloc" at bounding box center [814, 147] width 15 height 8
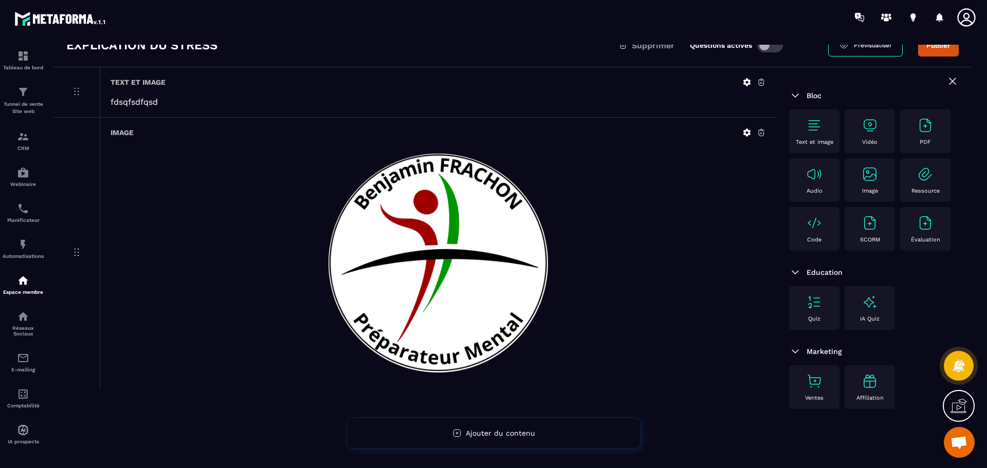
click at [744, 133] on icon at bounding box center [747, 133] width 8 height 8
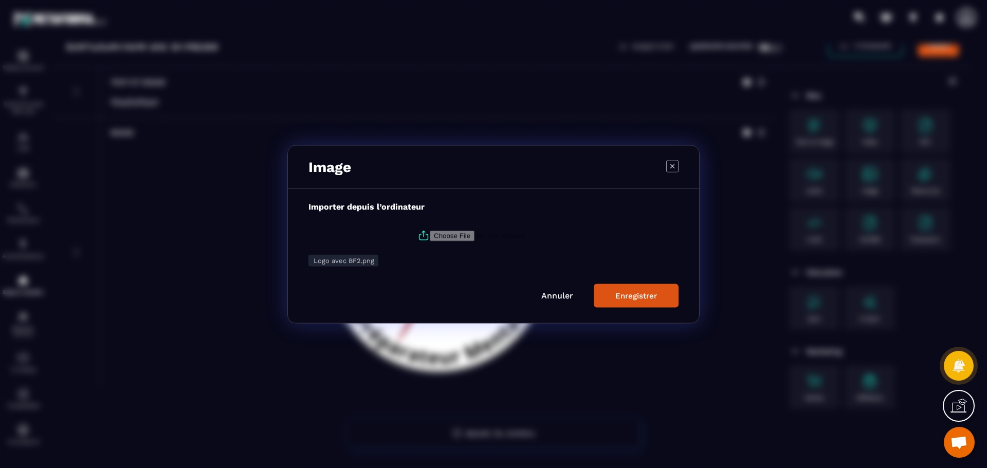
click at [671, 168] on icon "Modal window" at bounding box center [672, 166] width 12 height 12
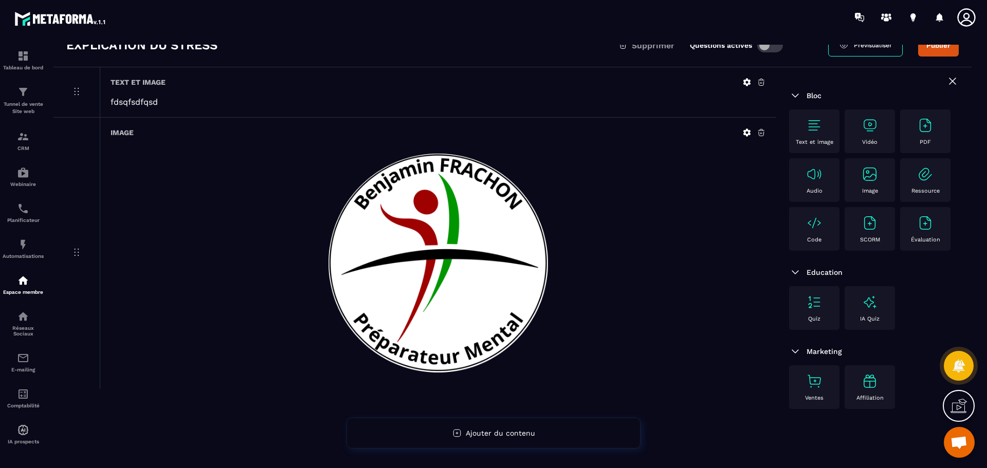
click at [342, 103] on p "fdsqfsdfqsd" at bounding box center [438, 102] width 655 height 10
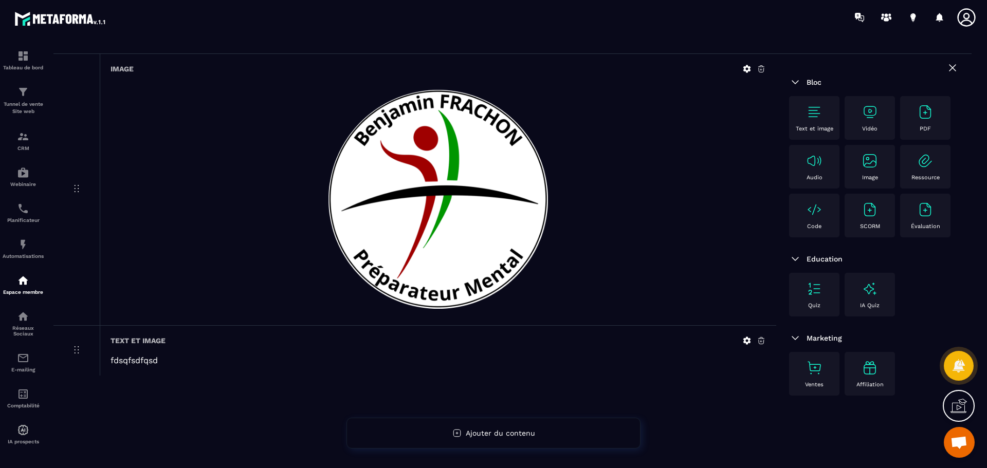
scroll to position [66, 0]
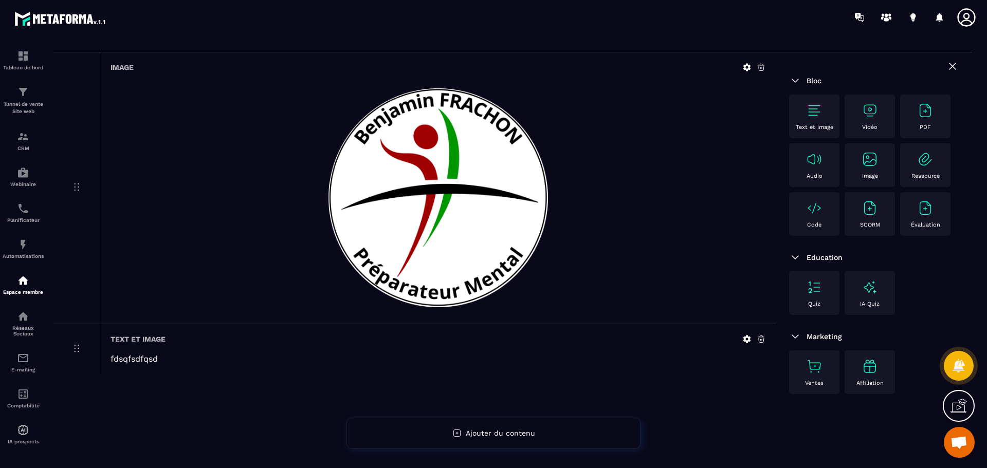
click at [746, 69] on icon at bounding box center [747, 68] width 8 height 8
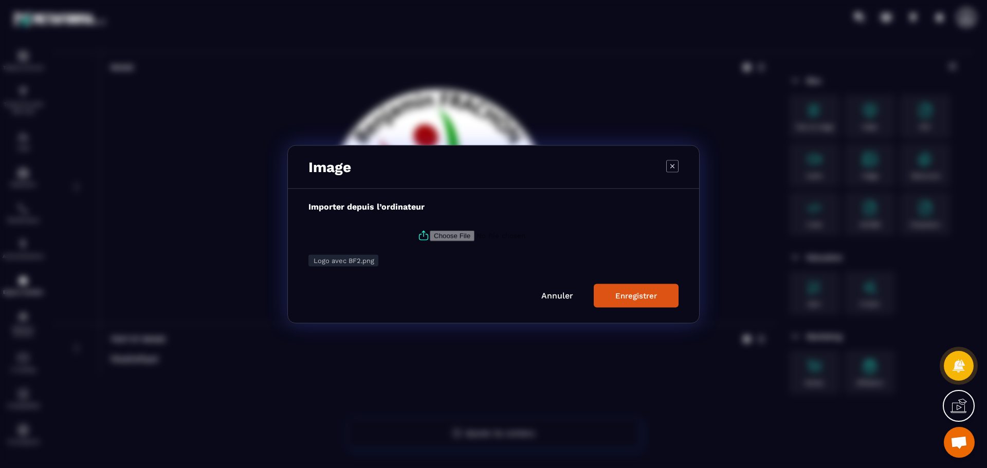
click at [559, 294] on link "Annuler" at bounding box center [557, 295] width 32 height 10
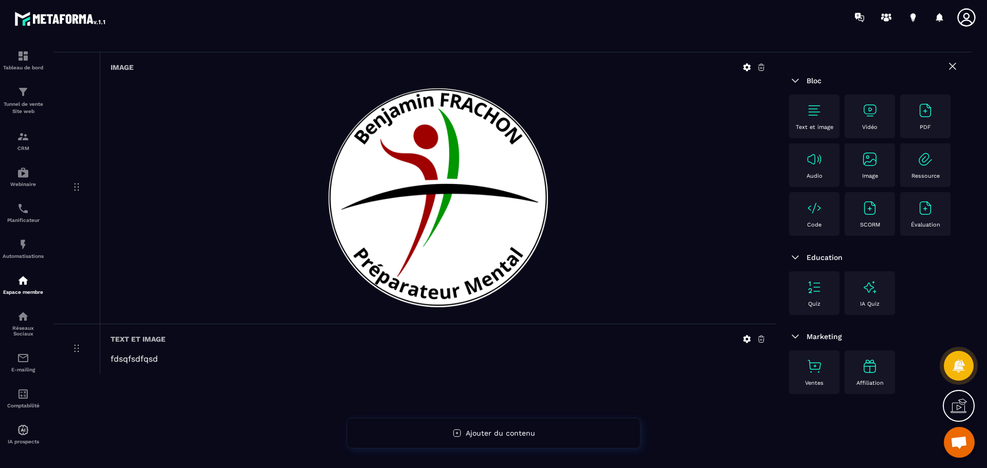
drag, startPoint x: 547, startPoint y: 217, endPoint x: 76, endPoint y: 188, distance: 471.8
click at [76, 188] on icon at bounding box center [76, 187] width 12 height 12
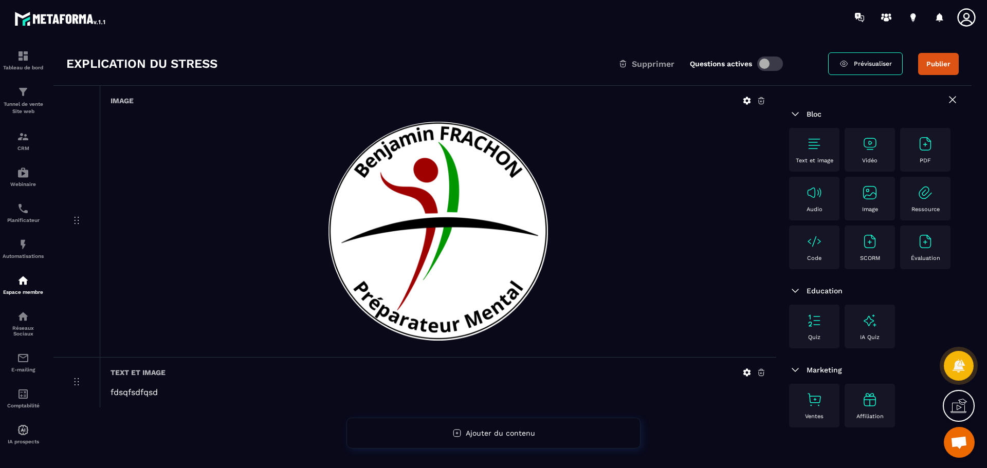
scroll to position [0, 0]
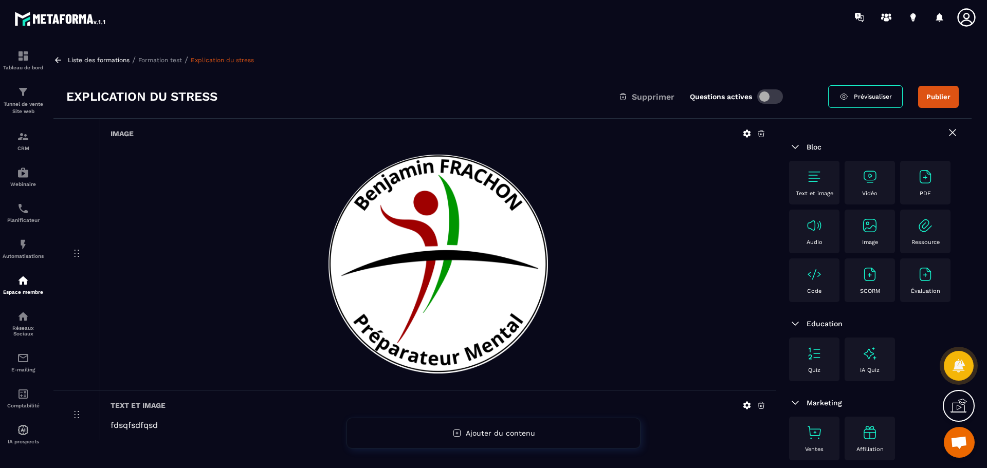
click at [924, 181] on img at bounding box center [925, 177] width 16 height 16
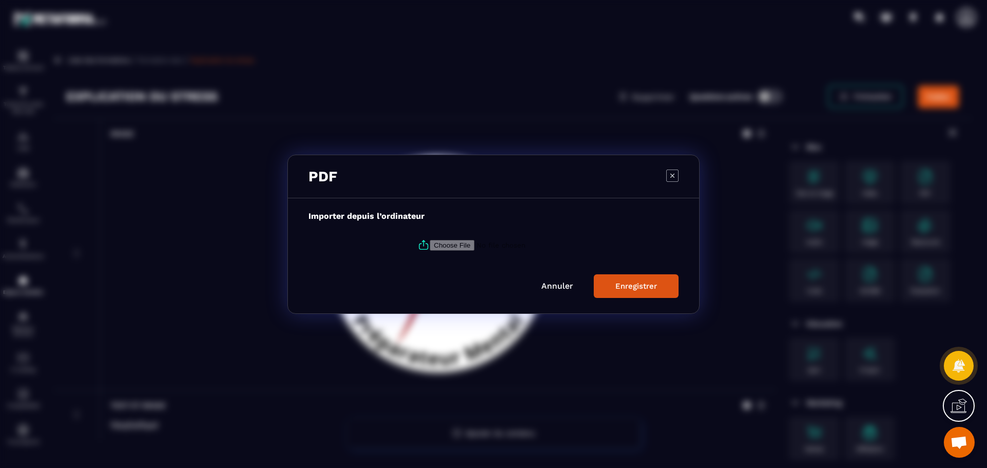
click at [452, 244] on input "Modal window" at bounding box center [500, 245] width 140 height 11
type input "**********"
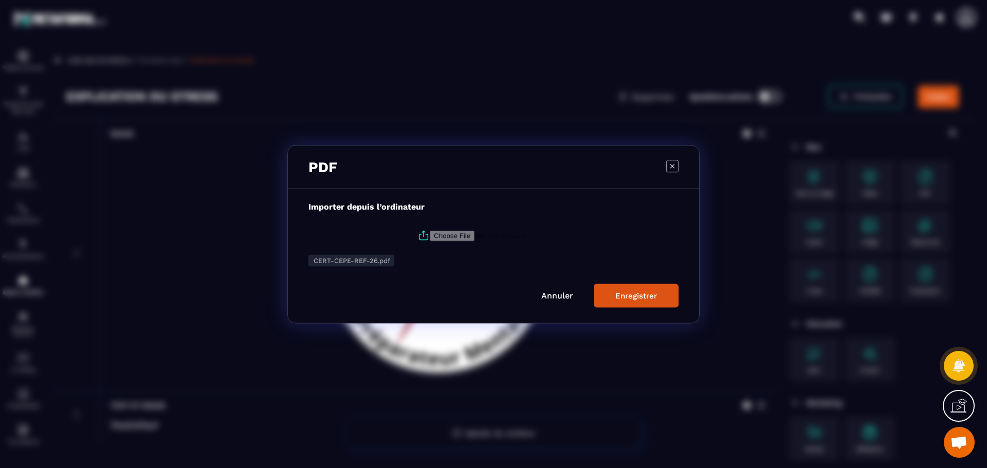
click at [643, 299] on div "Enregistrer" at bounding box center [636, 295] width 42 height 9
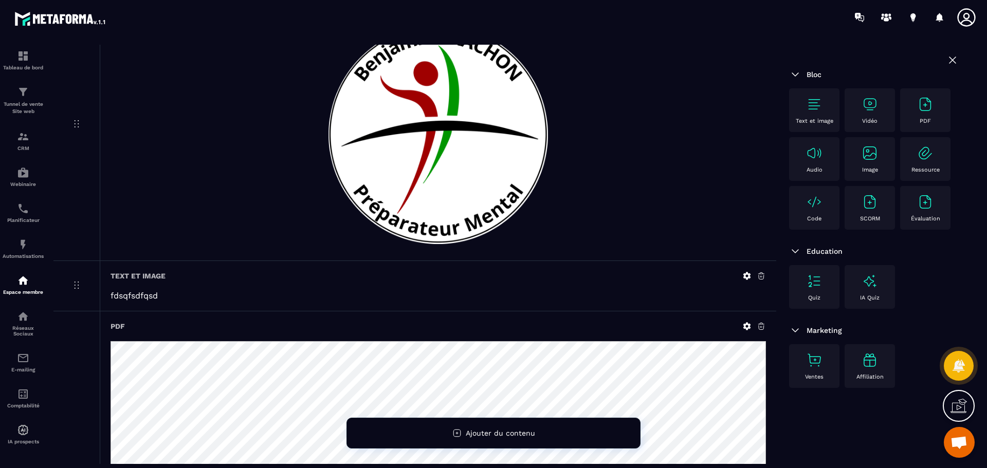
scroll to position [137, 0]
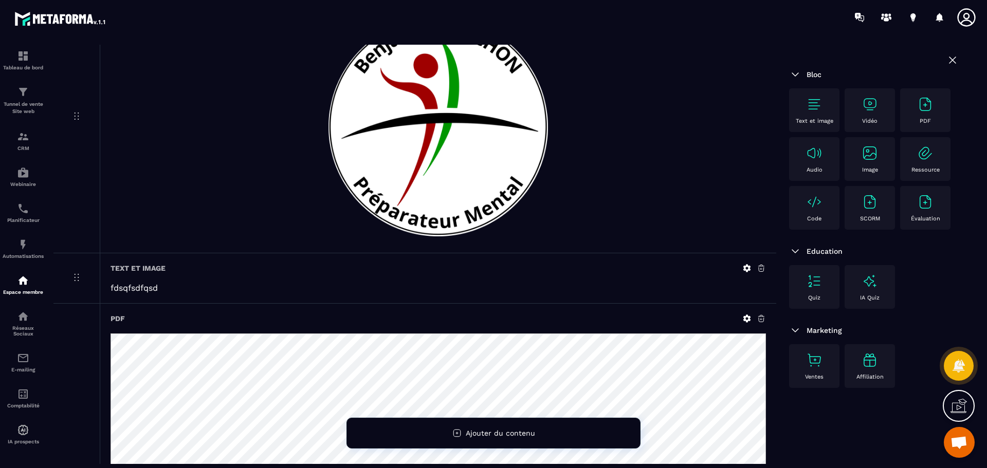
click at [800, 202] on div "Code" at bounding box center [814, 208] width 40 height 28
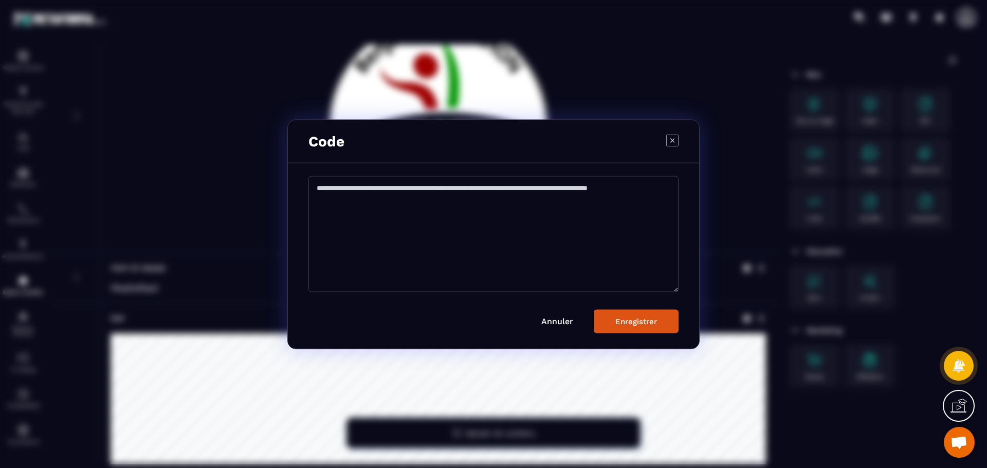
click at [480, 224] on textarea "Modal window" at bounding box center [493, 234] width 370 height 116
drag, startPoint x: 513, startPoint y: 189, endPoint x: 332, endPoint y: 184, distance: 181.0
click at [355, 187] on textarea "Modal window" at bounding box center [493, 234] width 370 height 116
drag, startPoint x: 316, startPoint y: 187, endPoint x: 454, endPoint y: 192, distance: 138.4
click at [454, 192] on textarea "Modal window" at bounding box center [493, 234] width 370 height 116
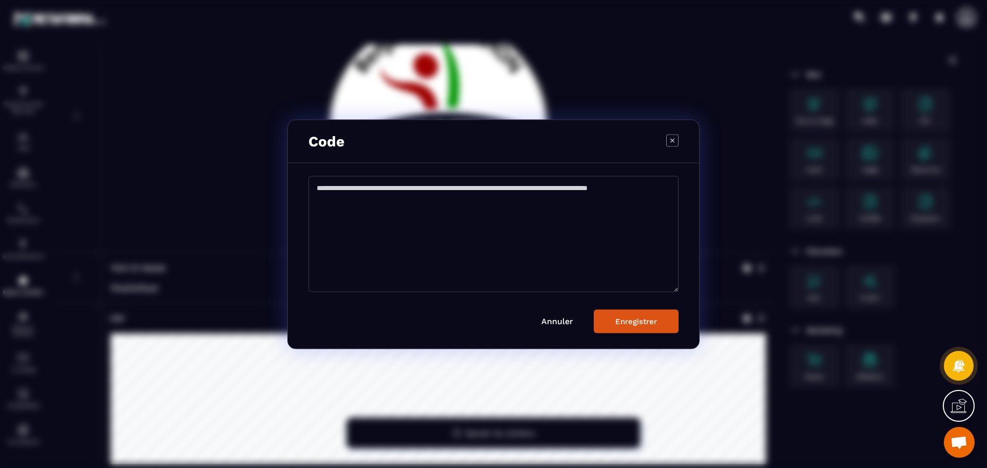
drag, startPoint x: 515, startPoint y: 188, endPoint x: 581, endPoint y: 192, distance: 65.9
click at [582, 192] on textarea "Modal window" at bounding box center [493, 234] width 370 height 116
type textarea "**********"
click at [661, 329] on button "Enregistrer" at bounding box center [636, 321] width 85 height 24
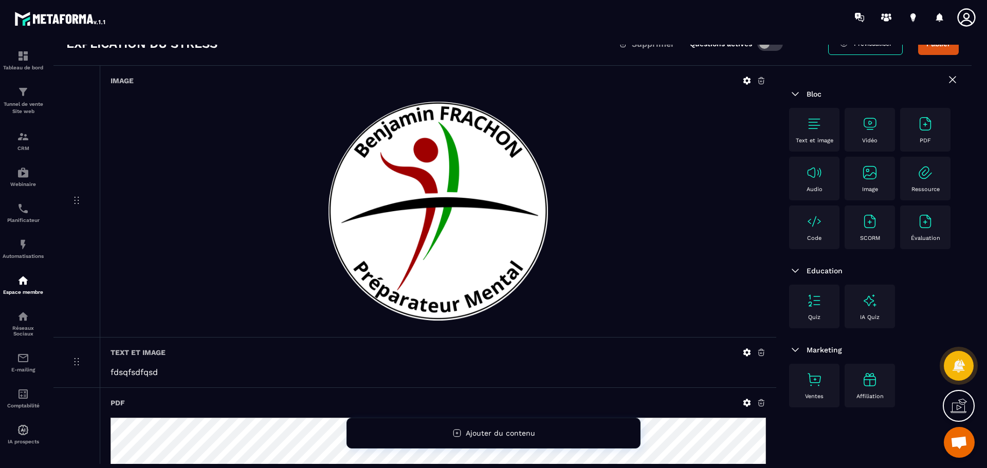
scroll to position [35, 0]
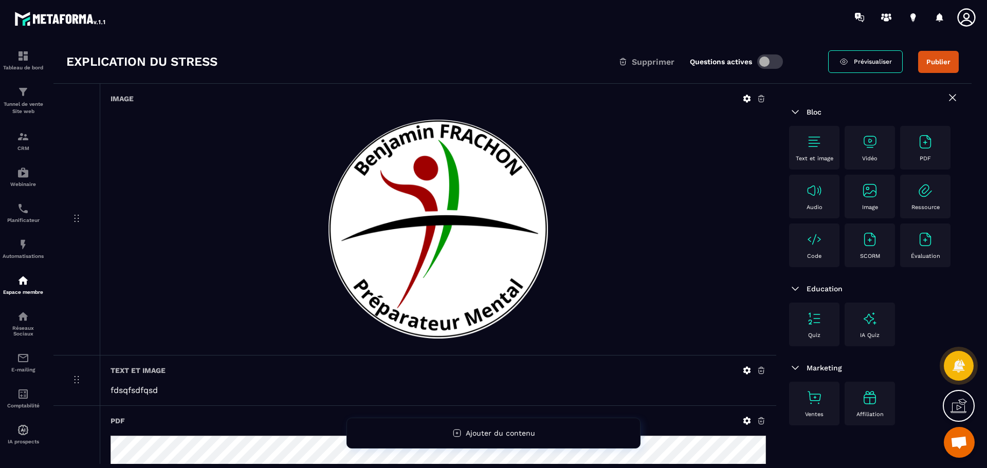
click at [871, 244] on img at bounding box center [870, 239] width 16 height 16
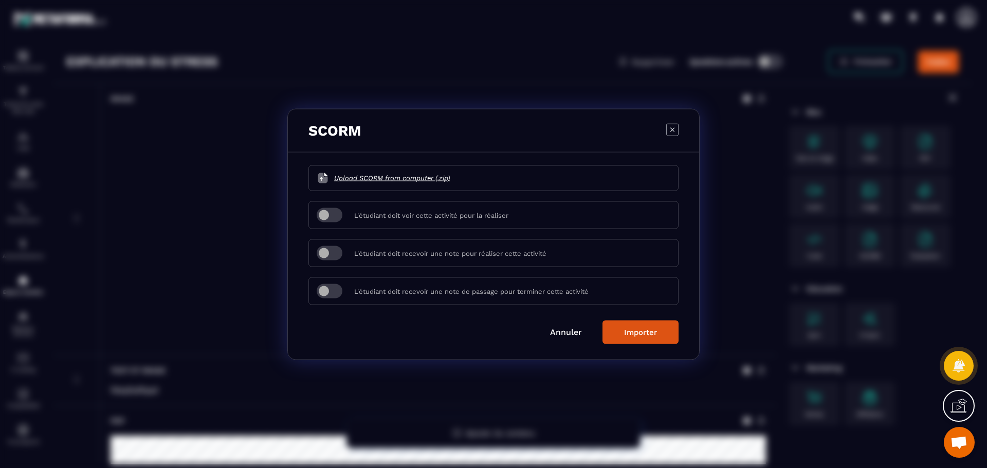
click at [674, 132] on icon "Modal window" at bounding box center [672, 129] width 12 height 12
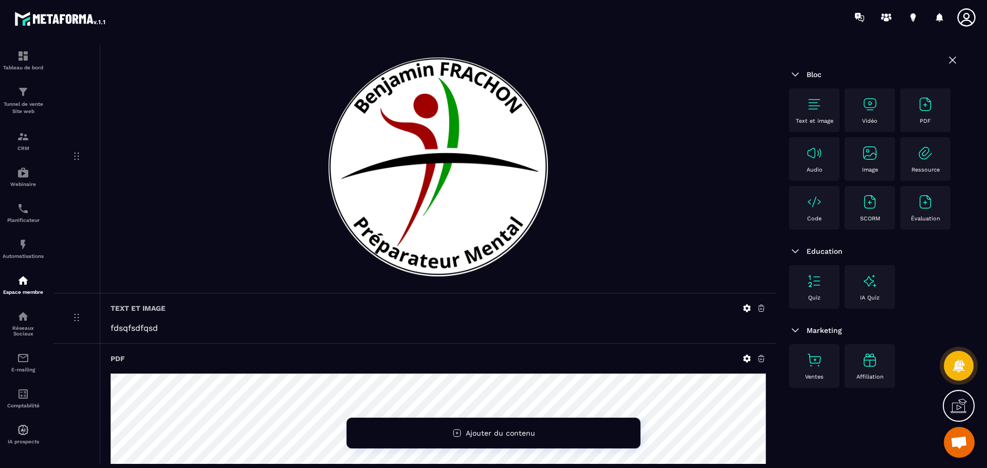
scroll to position [292, 0]
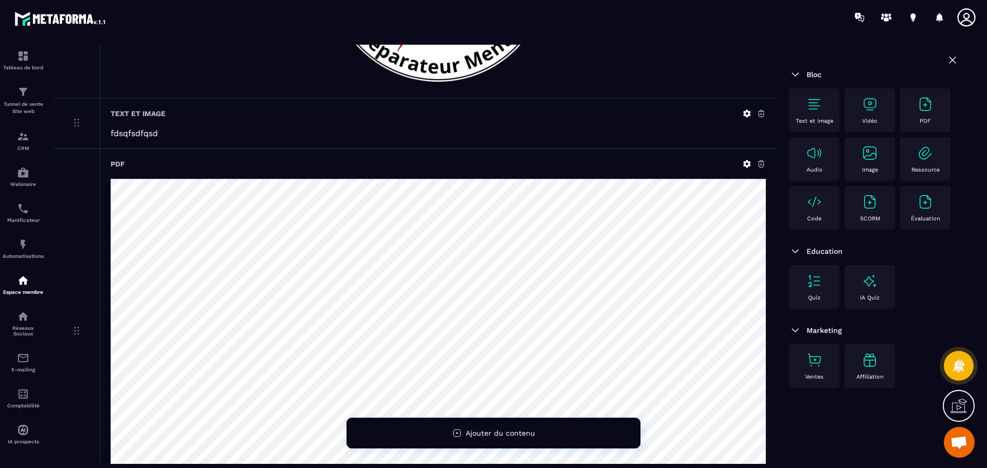
click at [745, 164] on icon at bounding box center [747, 164] width 8 height 8
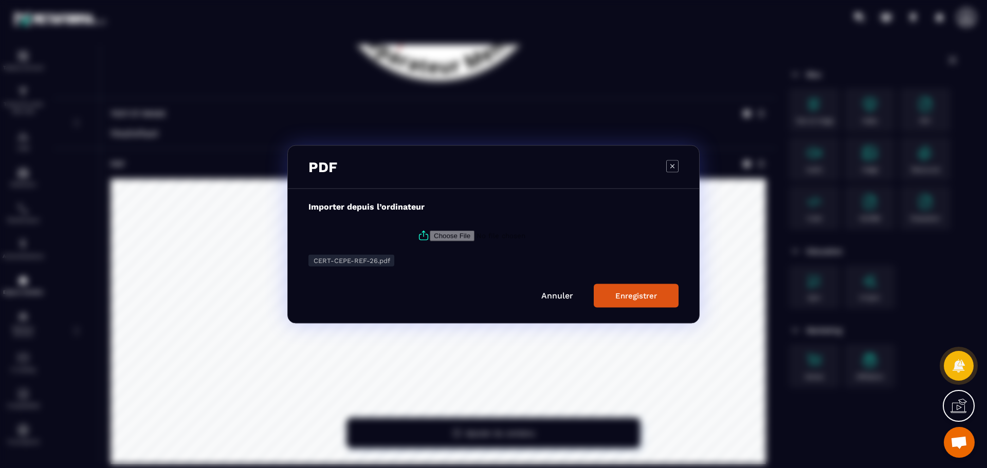
click at [559, 296] on link "Annuler" at bounding box center [557, 295] width 32 height 10
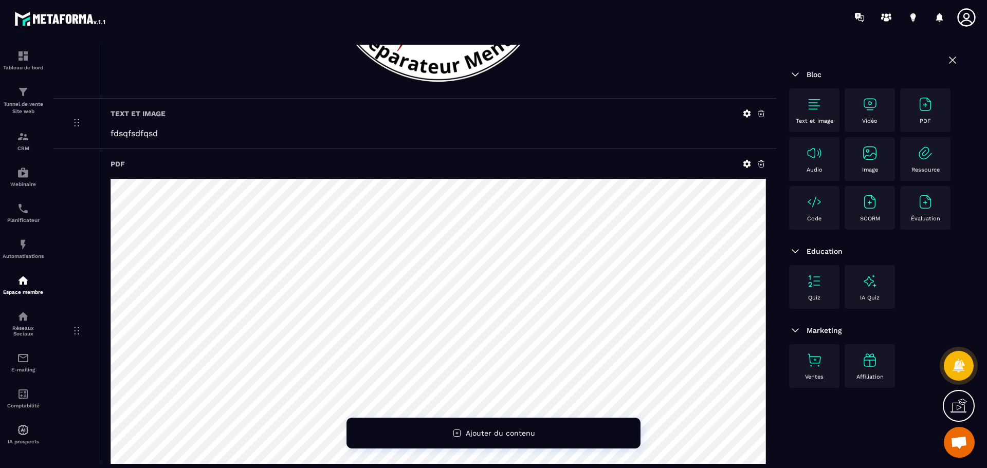
click at [763, 165] on icon at bounding box center [761, 163] width 9 height 9
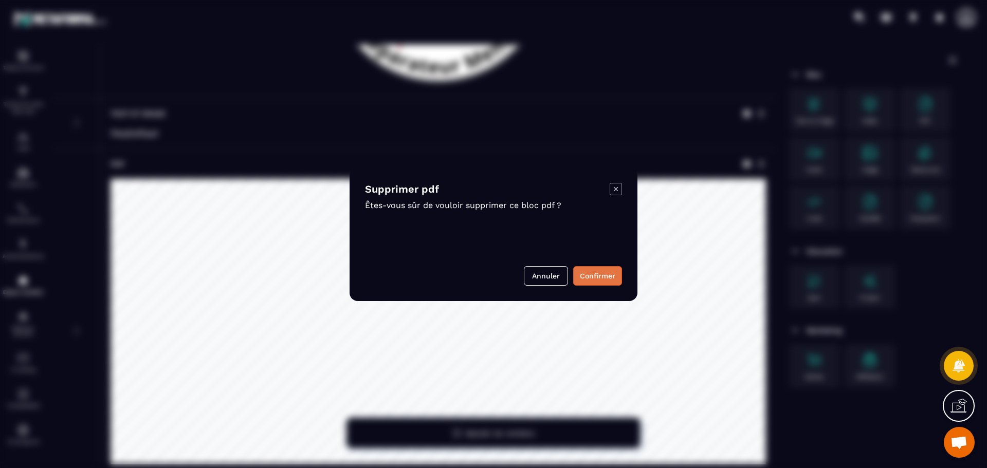
click at [599, 282] on button "Confirmer" at bounding box center [597, 276] width 49 height 20
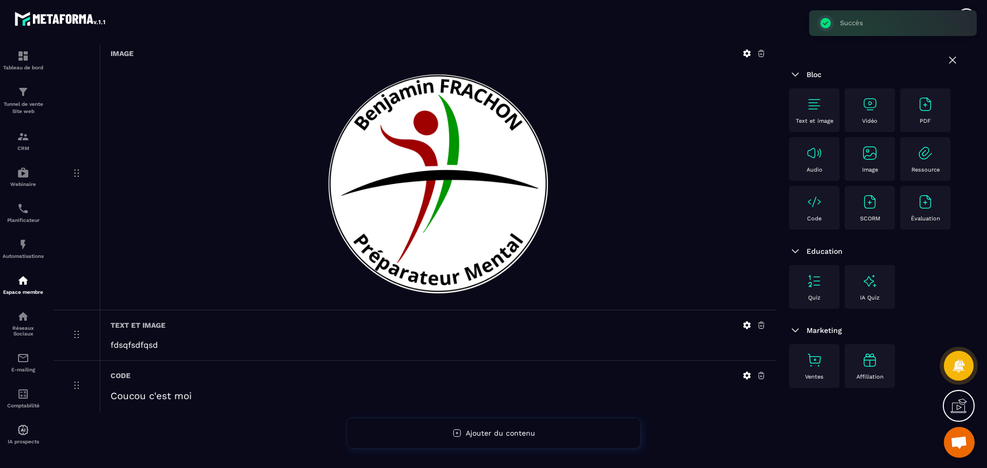
scroll to position [80, 0]
click at [234, 342] on p "fdsqfsdfqsd" at bounding box center [438, 345] width 655 height 10
click at [745, 323] on icon at bounding box center [747, 326] width 8 height 8
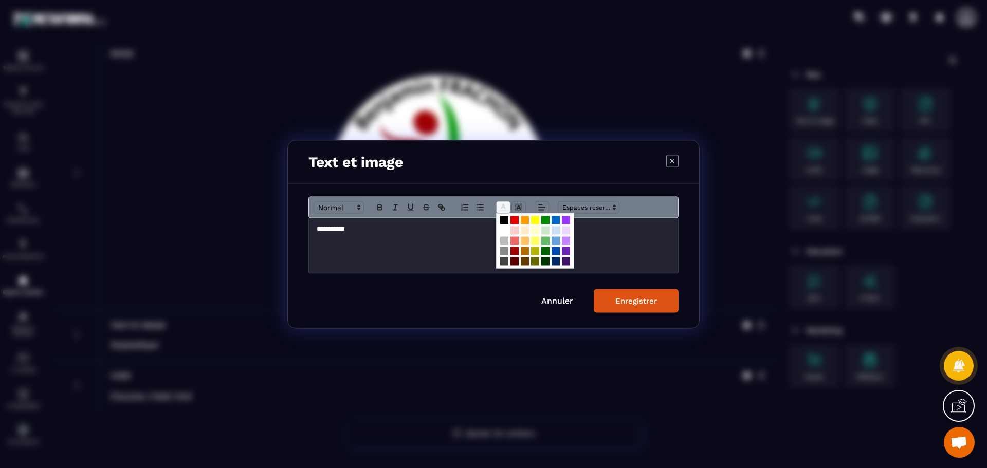
click at [504, 207] on line "Modal window" at bounding box center [503, 207] width 3 height 0
click at [515, 205] on rect "Modal window" at bounding box center [515, 204] width 1 height 1
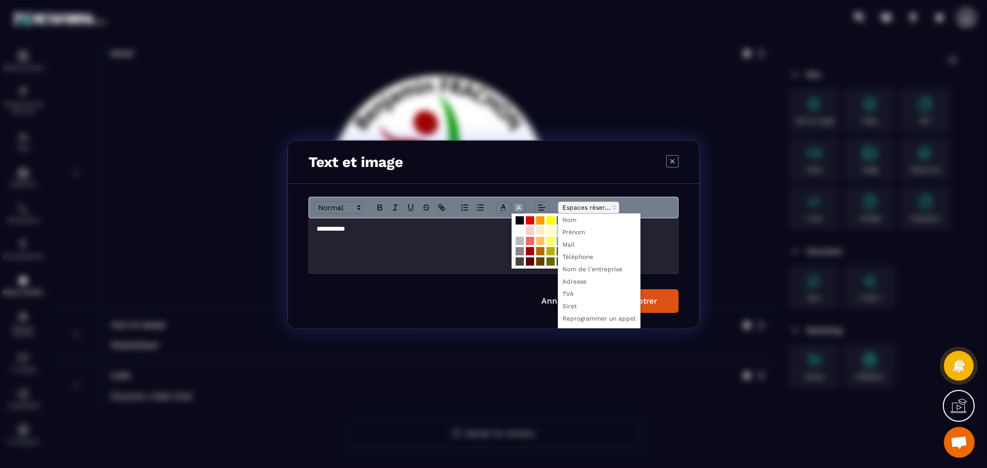
click at [615, 207] on icon "Modal window" at bounding box center [614, 207] width 9 height 9
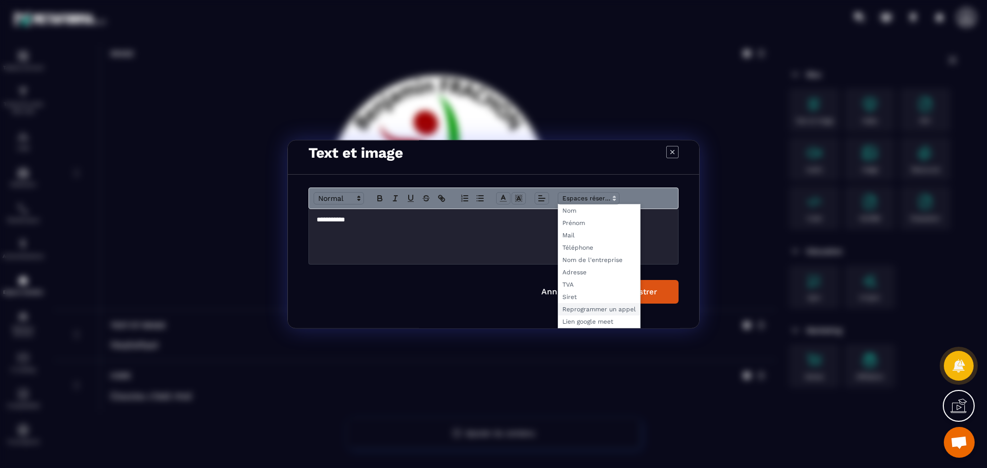
click at [597, 309] on span "Modal window" at bounding box center [599, 309] width 82 height 12
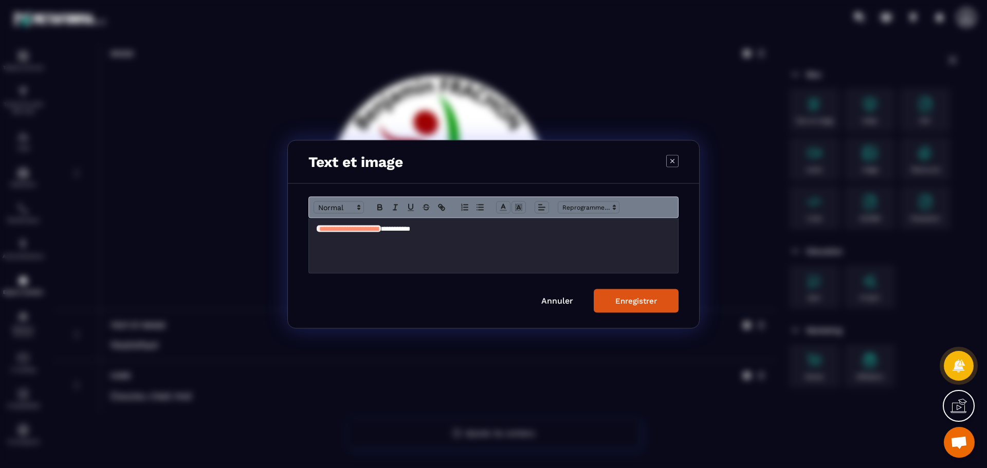
click at [627, 301] on div "Enregistrer" at bounding box center [636, 300] width 42 height 9
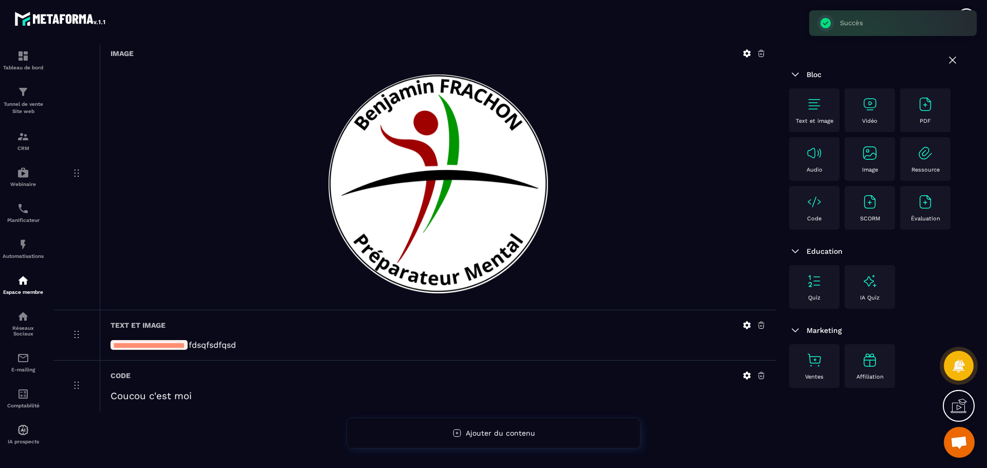
click at [185, 346] on span "**********" at bounding box center [149, 346] width 72 height 8
click at [218, 345] on p "**********" at bounding box center [438, 345] width 655 height 10
click at [750, 325] on icon at bounding box center [747, 326] width 8 height 8
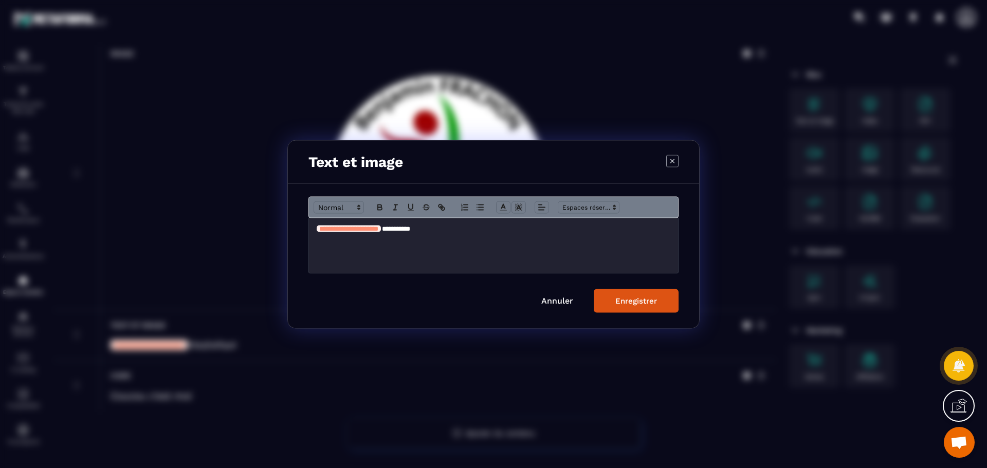
click at [378, 229] on span "**********" at bounding box center [348, 228] width 59 height 7
click at [635, 306] on button "Enregistrer" at bounding box center [636, 301] width 85 height 24
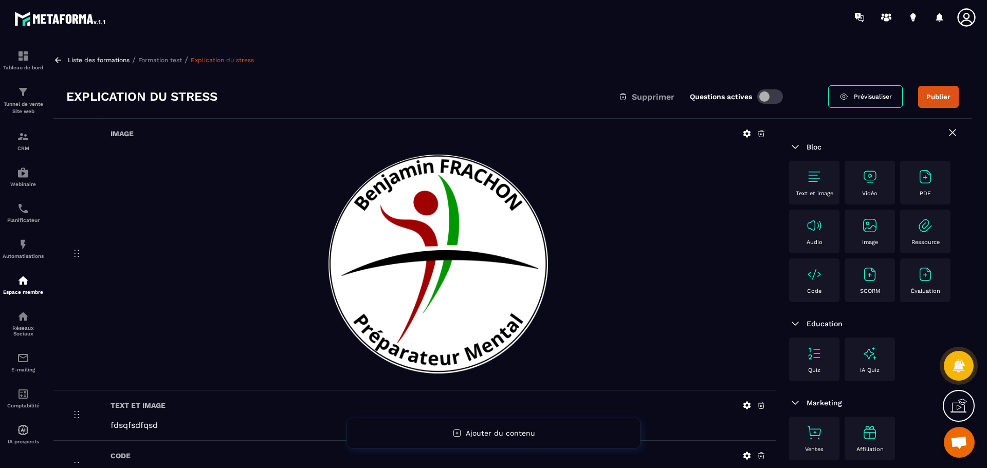
click at [876, 100] on link "Prévisualiser" at bounding box center [865, 96] width 75 height 23
click at [23, 432] on img at bounding box center [23, 429] width 12 height 12
click at [24, 431] on img at bounding box center [23, 429] width 12 height 12
click at [88, 59] on p "Liste des formations" at bounding box center [99, 60] width 62 height 7
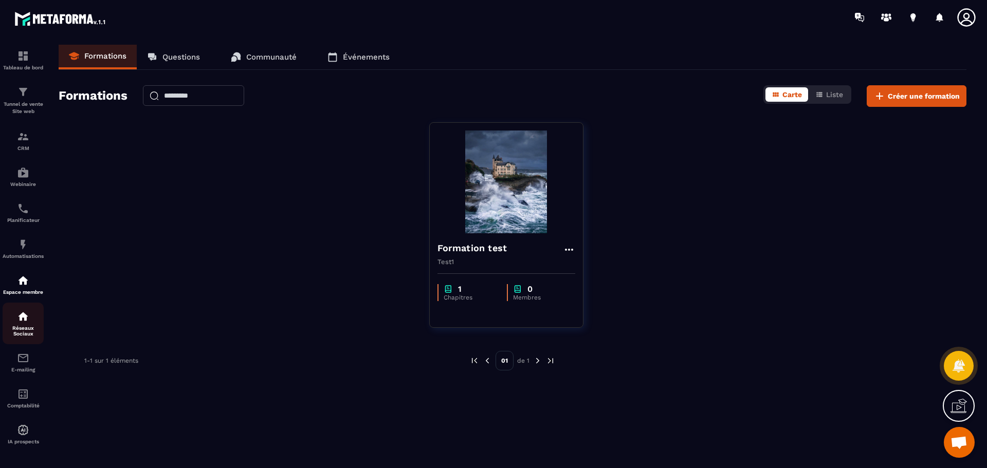
click at [22, 333] on p "Réseaux Sociaux" at bounding box center [23, 330] width 41 height 11
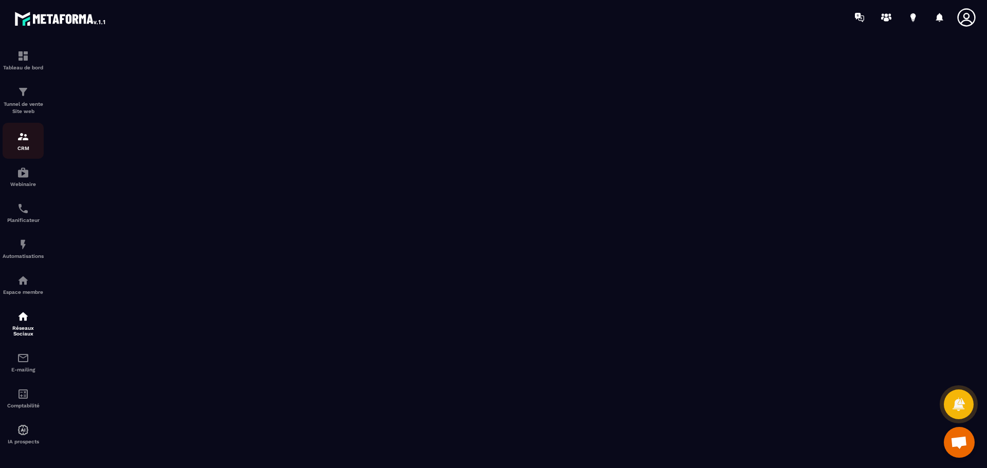
click at [26, 143] on div "CRM" at bounding box center [23, 141] width 41 height 21
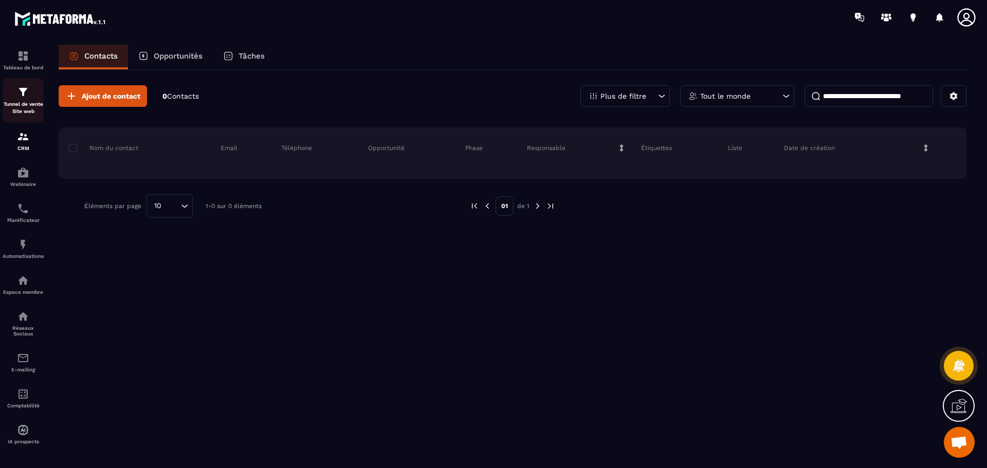
click at [21, 105] on p "Tunnel de vente Site web" at bounding box center [23, 108] width 41 height 14
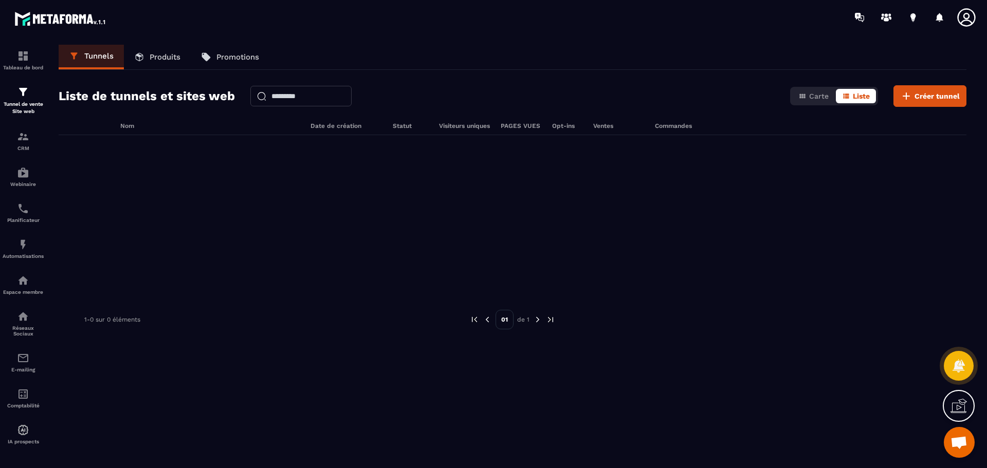
click at [154, 55] on p "Produits" at bounding box center [165, 56] width 31 height 9
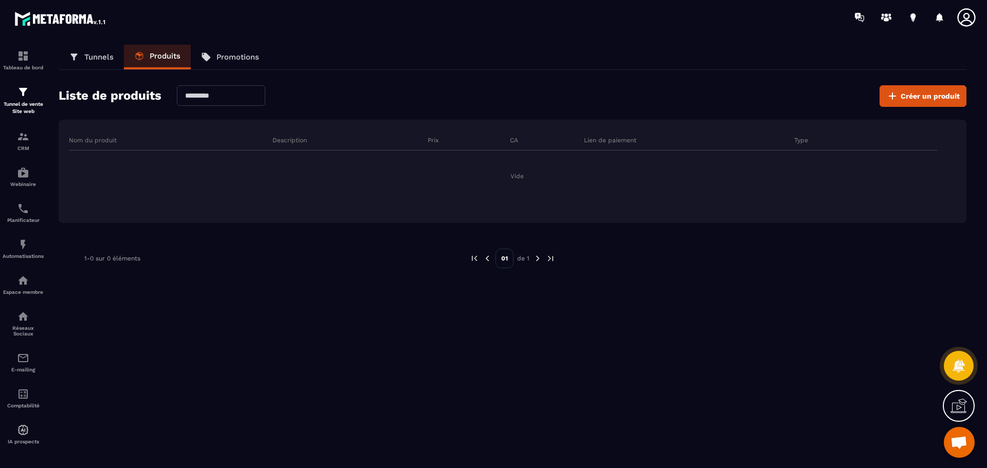
click at [246, 56] on p "Promotions" at bounding box center [237, 56] width 43 height 9
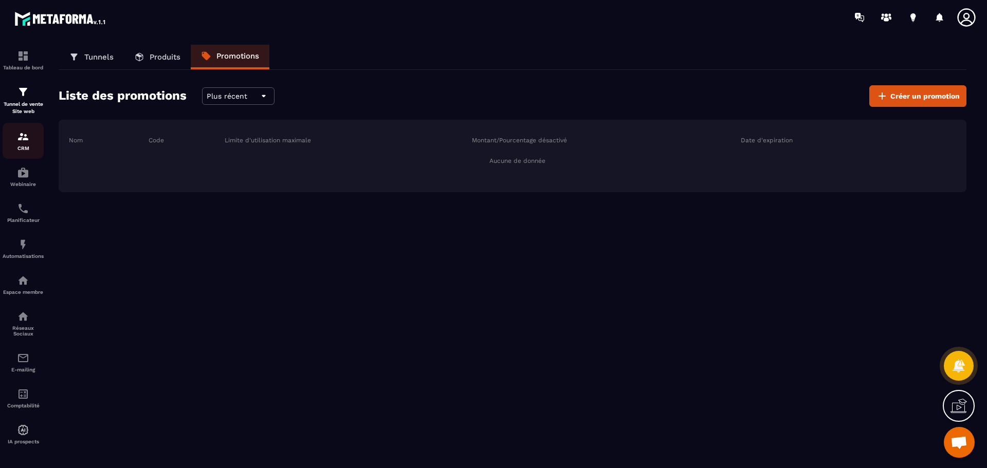
click at [15, 136] on div "CRM" at bounding box center [23, 141] width 41 height 21
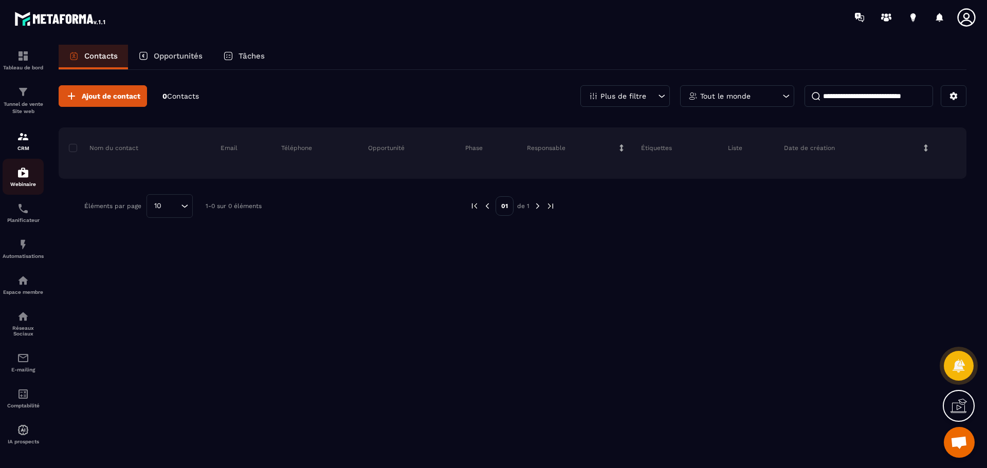
click at [22, 176] on img at bounding box center [23, 173] width 12 height 12
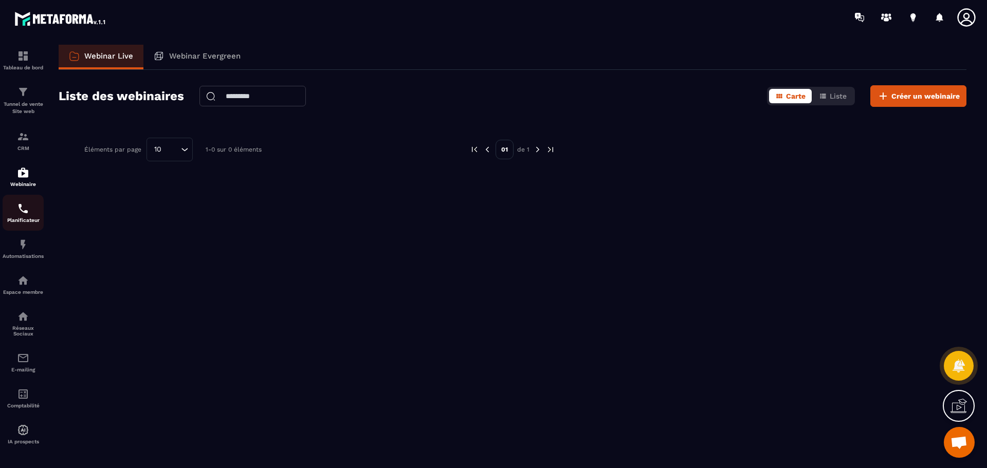
click at [27, 212] on img at bounding box center [23, 209] width 12 height 12
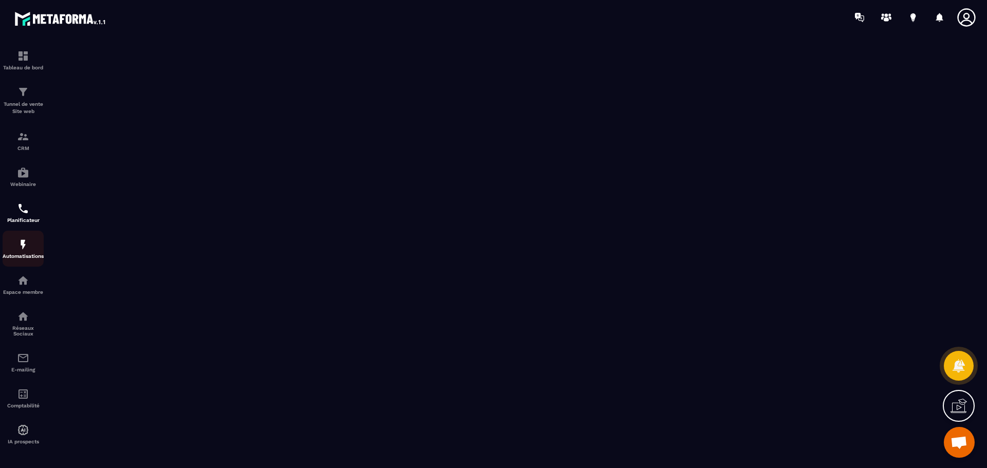
click at [23, 251] on div "Automatisations" at bounding box center [23, 249] width 41 height 21
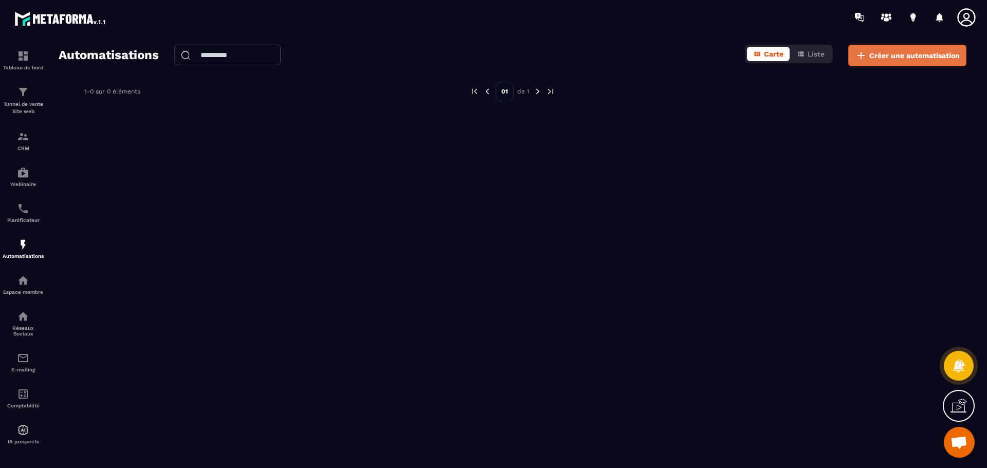
click at [895, 59] on span "Créer une automatisation" at bounding box center [914, 55] width 90 height 10
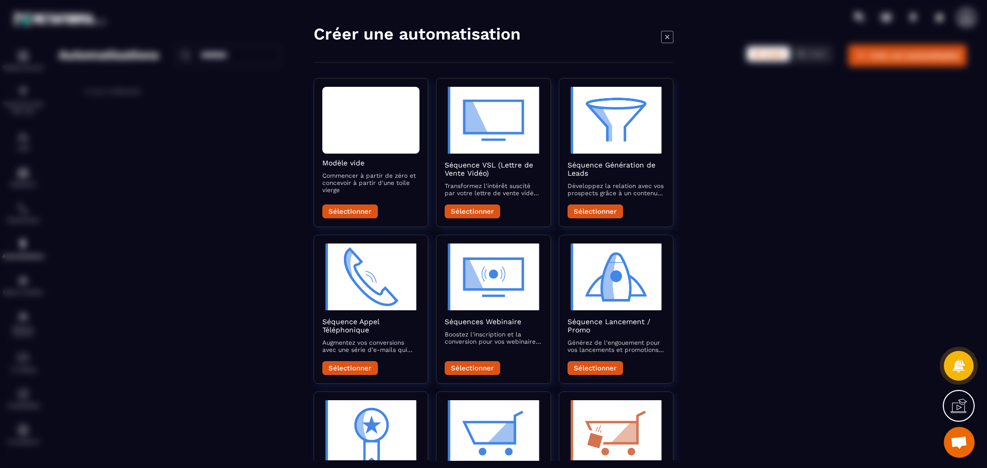
click at [671, 38] on icon "Modal window" at bounding box center [667, 36] width 12 height 12
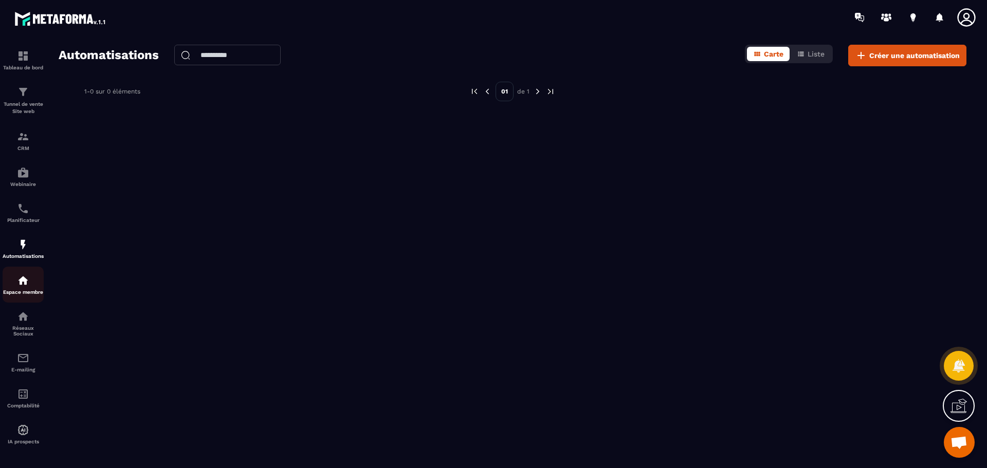
click at [23, 285] on img at bounding box center [23, 281] width 12 height 12
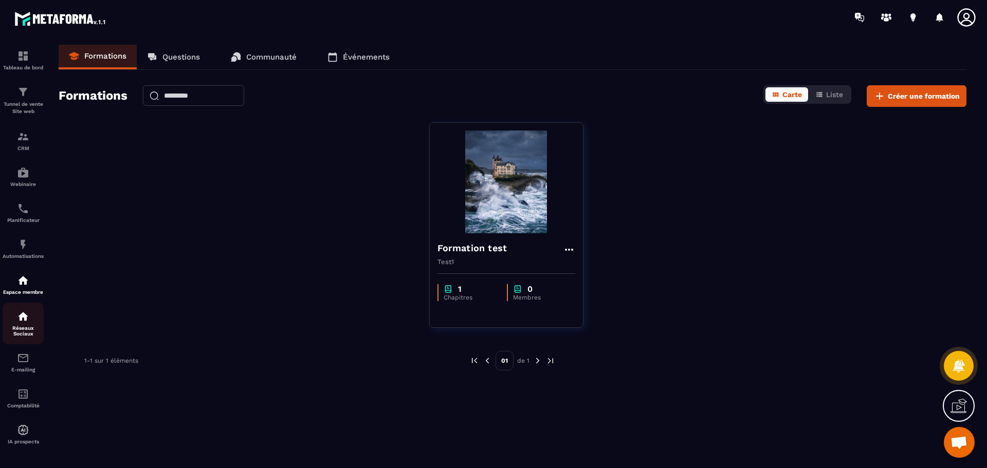
click at [24, 330] on p "Réseaux Sociaux" at bounding box center [23, 330] width 41 height 11
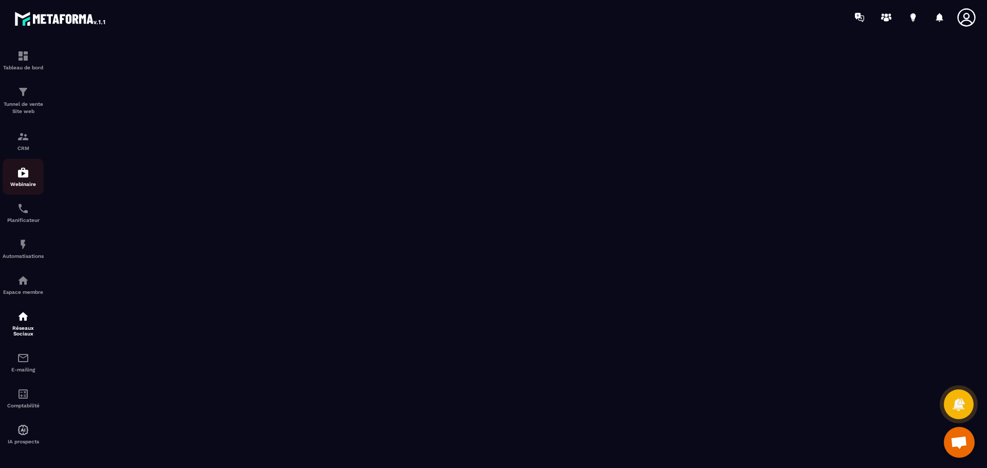
scroll to position [1, 0]
click at [23, 428] on img at bounding box center [23, 429] width 12 height 12
click at [22, 397] on img at bounding box center [23, 393] width 12 height 12
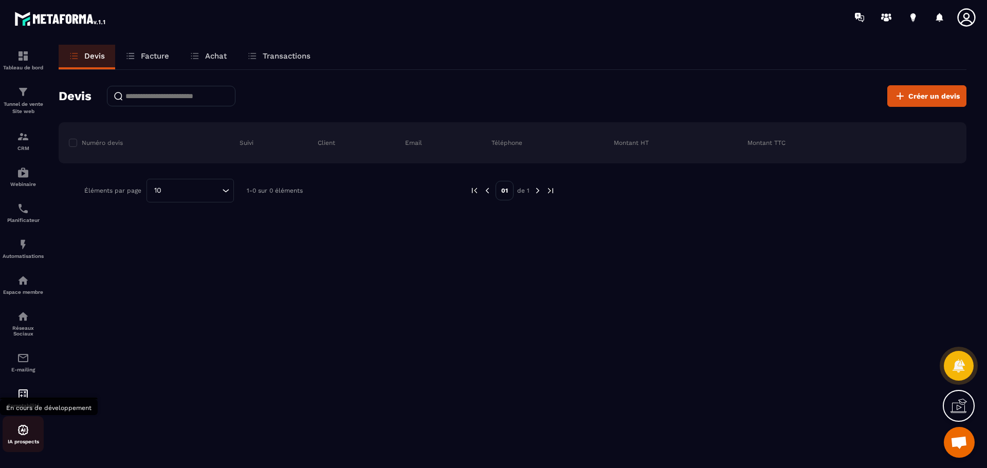
click at [21, 431] on img at bounding box center [23, 430] width 12 height 12
click at [942, 96] on span "Créer un devis" at bounding box center [933, 96] width 51 height 10
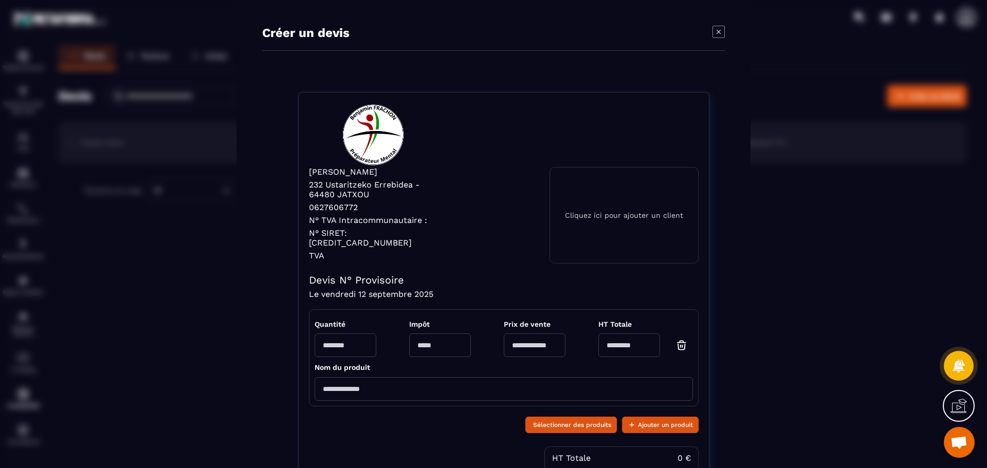
click at [614, 229] on div "Cliquez ici pour ajouter un client" at bounding box center [624, 215] width 149 height 97
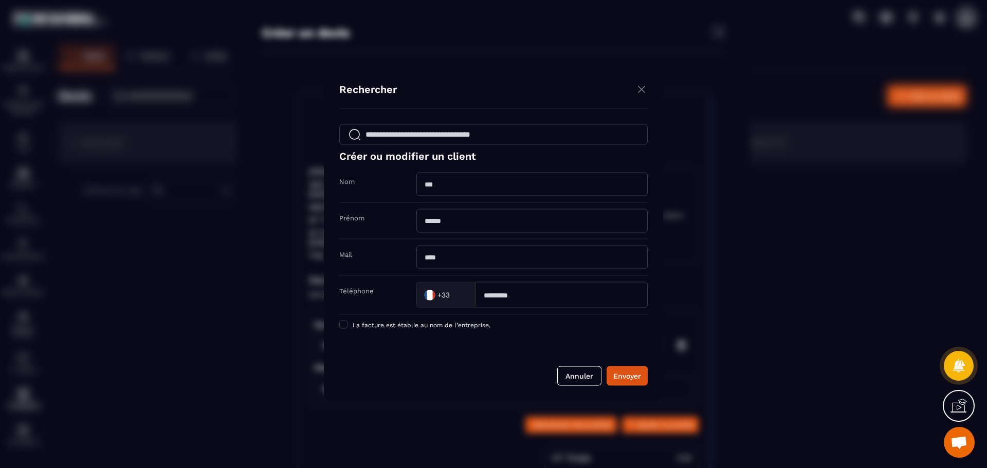
click at [209, 271] on div "Modal window" at bounding box center [493, 234] width 987 height 468
click at [582, 377] on button "Annuler" at bounding box center [579, 376] width 44 height 20
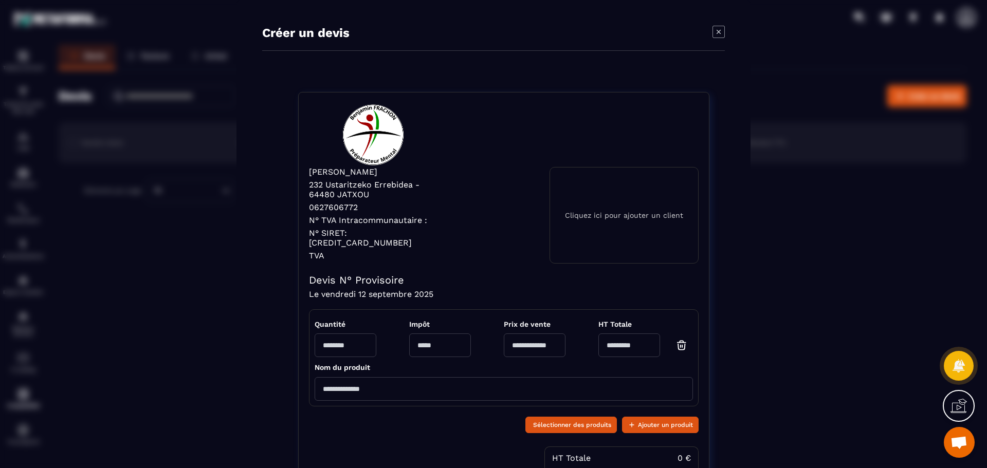
click at [717, 31] on icon "Modal window" at bounding box center [719, 32] width 4 height 4
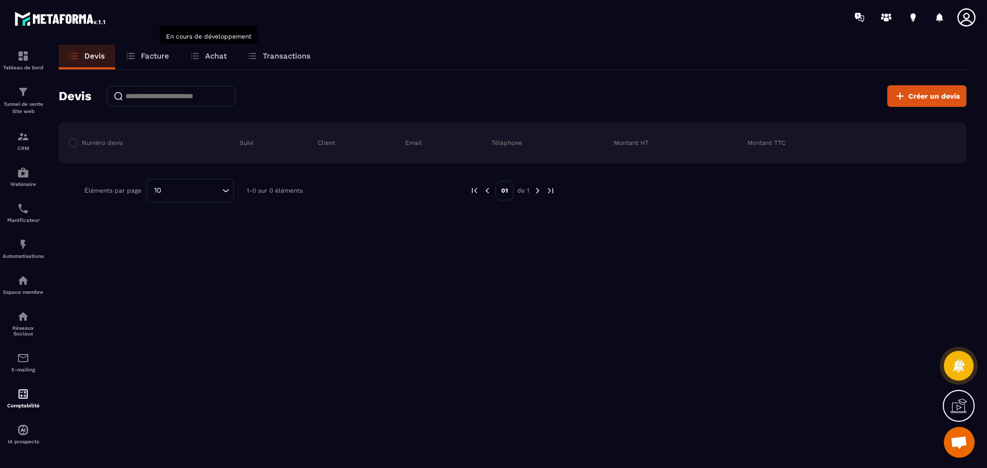
click at [206, 56] on p "Achat" at bounding box center [216, 55] width 22 height 9
click at [197, 55] on icon at bounding box center [195, 56] width 10 height 10
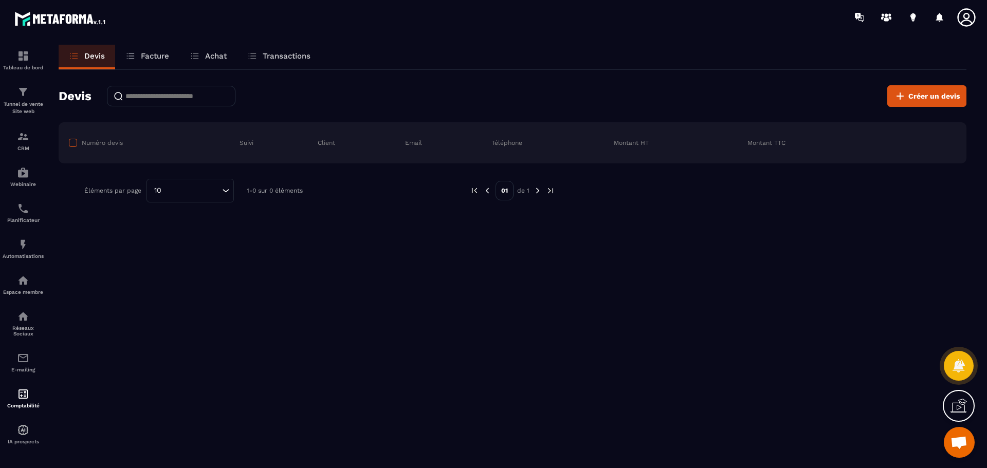
click at [70, 142] on span at bounding box center [73, 143] width 8 height 8
click at [72, 140] on span at bounding box center [73, 143] width 8 height 8
click at [23, 358] on img at bounding box center [23, 358] width 12 height 12
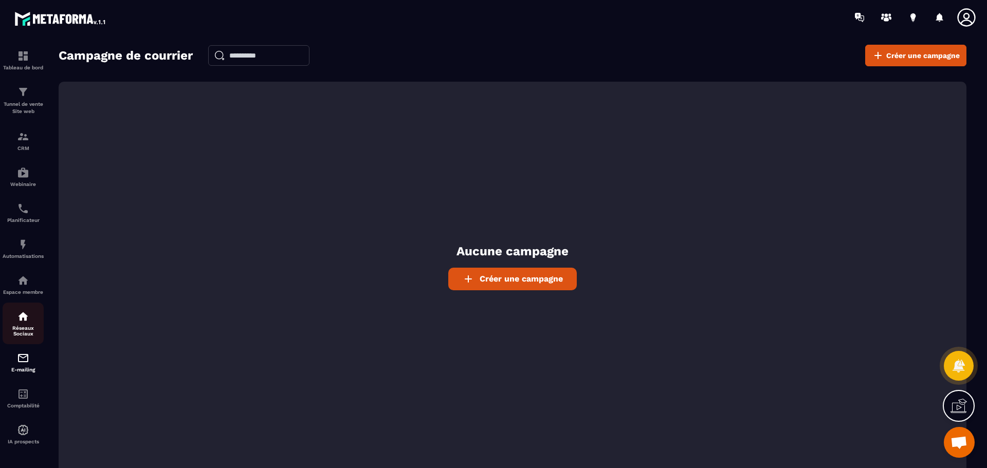
click at [20, 323] on div "Réseaux Sociaux" at bounding box center [23, 324] width 41 height 26
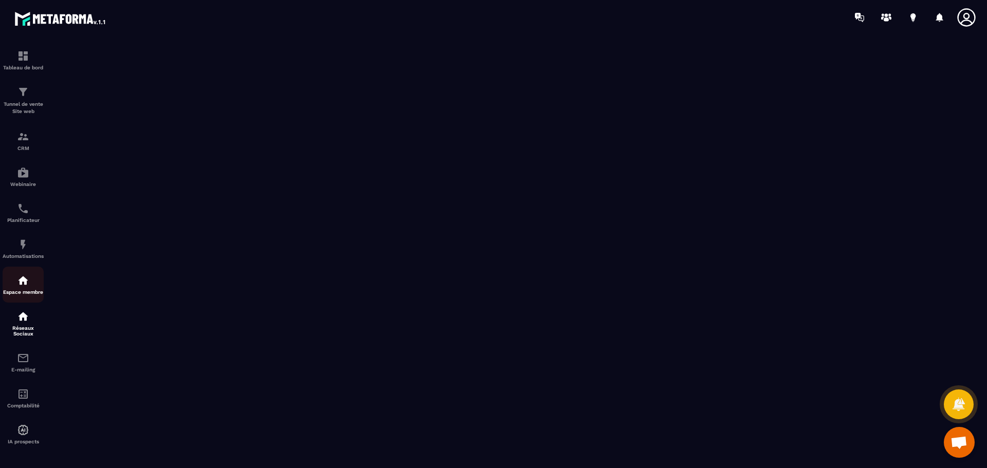
click at [21, 282] on img at bounding box center [23, 281] width 12 height 12
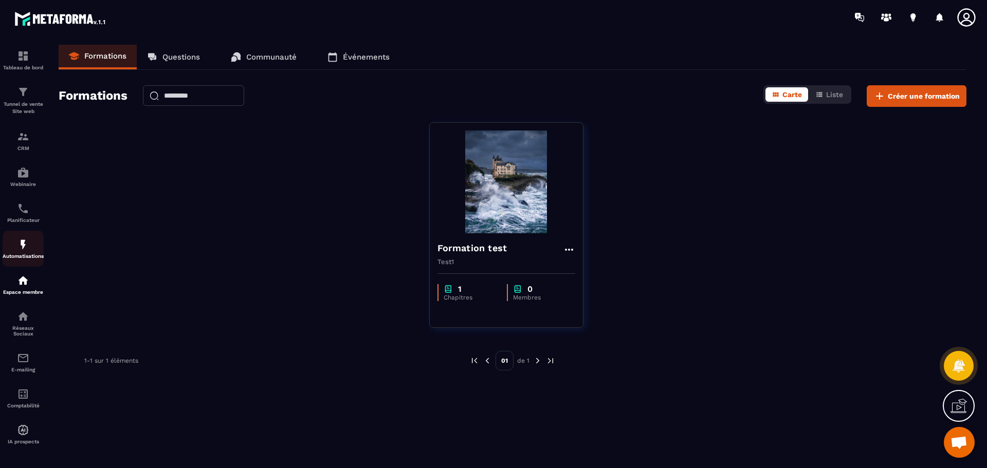
click at [22, 245] on img at bounding box center [23, 245] width 12 height 12
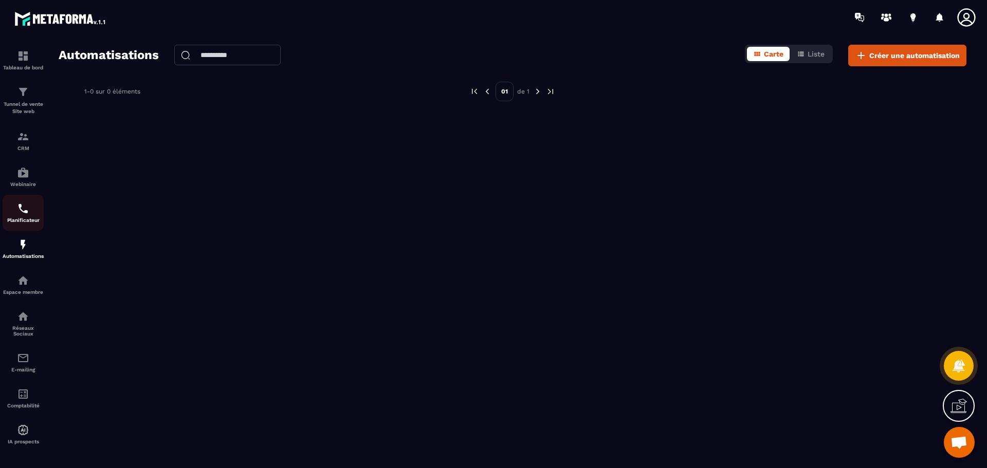
click at [20, 207] on img at bounding box center [23, 209] width 12 height 12
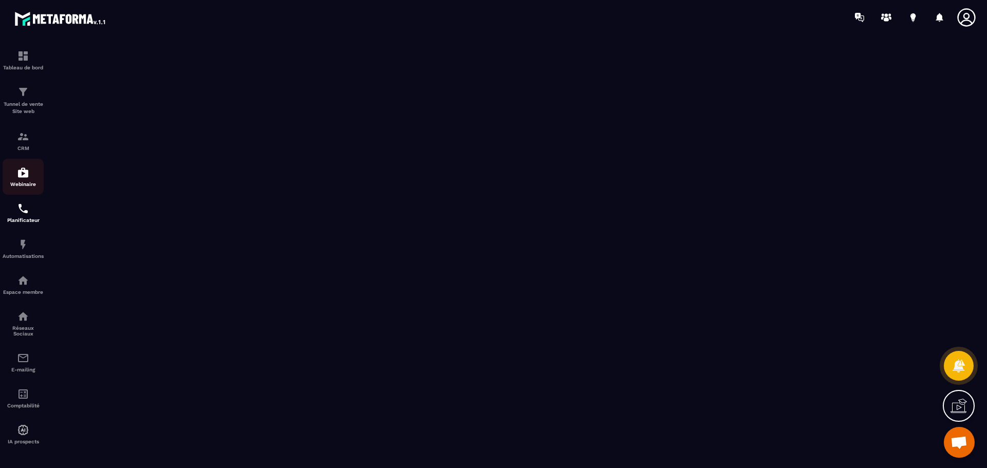
click at [28, 176] on img at bounding box center [23, 173] width 12 height 12
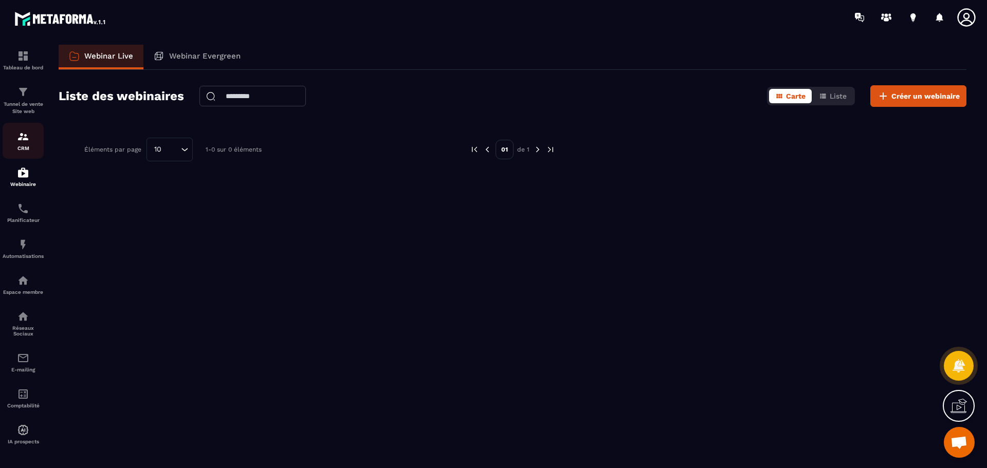
click at [21, 134] on img at bounding box center [23, 137] width 12 height 12
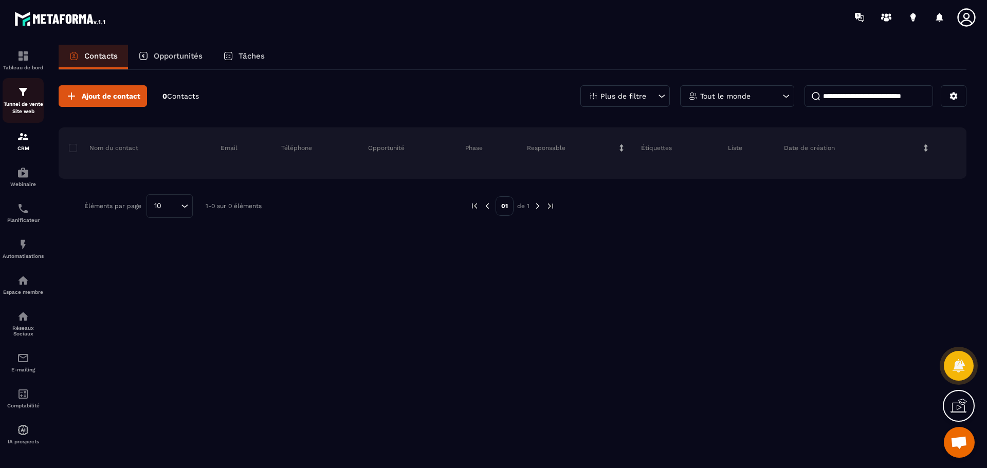
click at [23, 99] on div "Tunnel de vente Site web" at bounding box center [23, 100] width 41 height 29
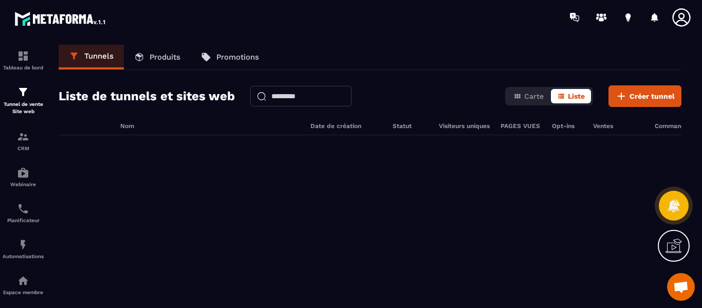
click at [680, 13] on icon at bounding box center [681, 17] width 21 height 21
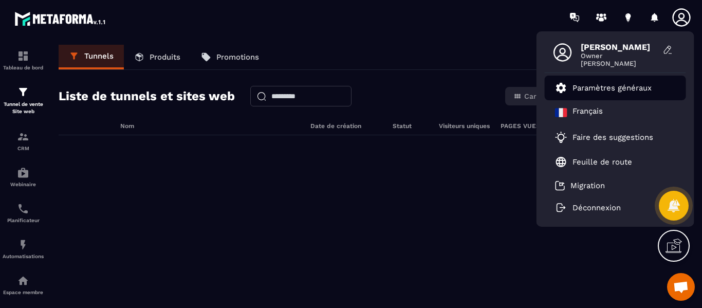
click at [597, 87] on p "Paramètres généraux" at bounding box center [612, 87] width 79 height 9
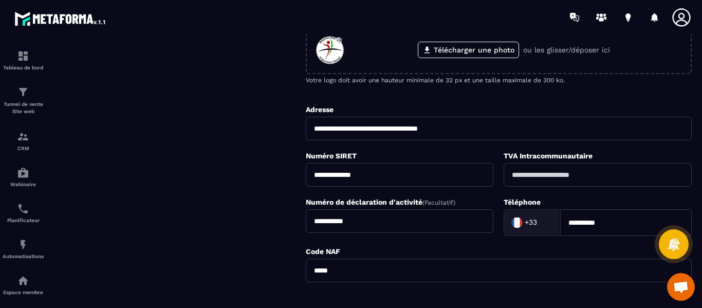
scroll to position [257, 0]
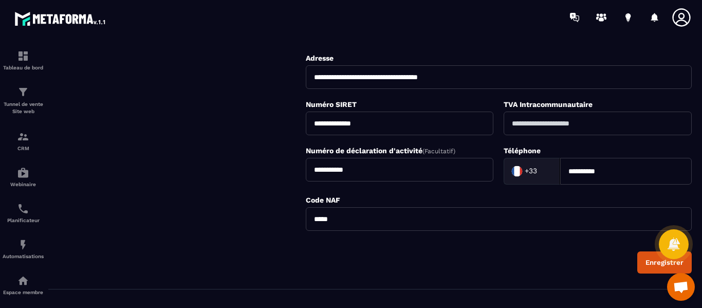
drag, startPoint x: 383, startPoint y: 123, endPoint x: 306, endPoint y: 123, distance: 76.1
click at [306, 123] on input "**********" at bounding box center [400, 124] width 188 height 24
click at [30, 20] on img at bounding box center [60, 18] width 93 height 19
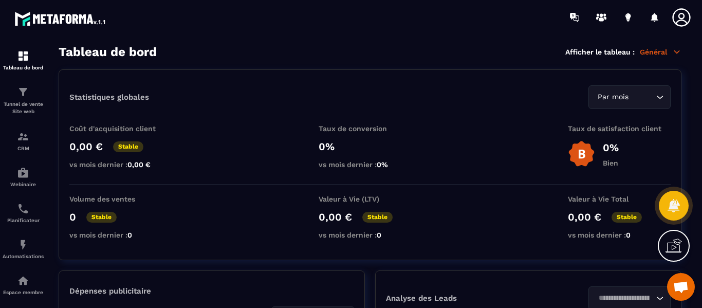
click at [679, 19] on icon at bounding box center [681, 17] width 21 height 21
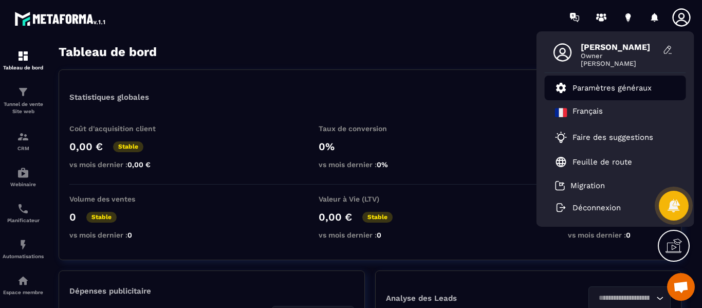
click at [599, 92] on p "Paramètres généraux" at bounding box center [612, 87] width 79 height 9
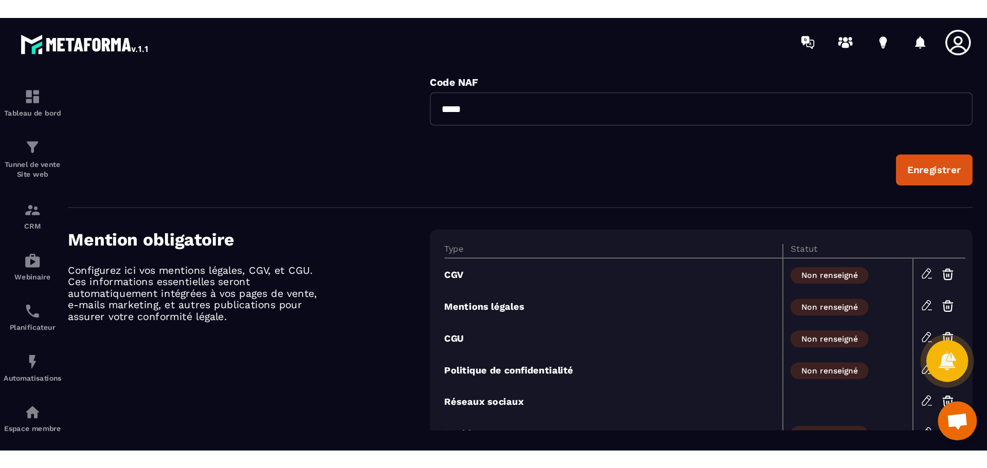
scroll to position [450, 0]
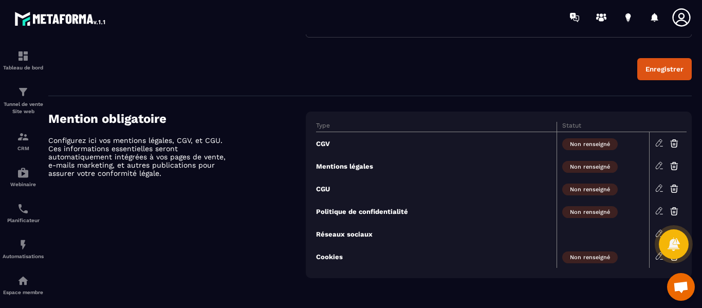
click at [658, 144] on icon at bounding box center [659, 142] width 9 height 9
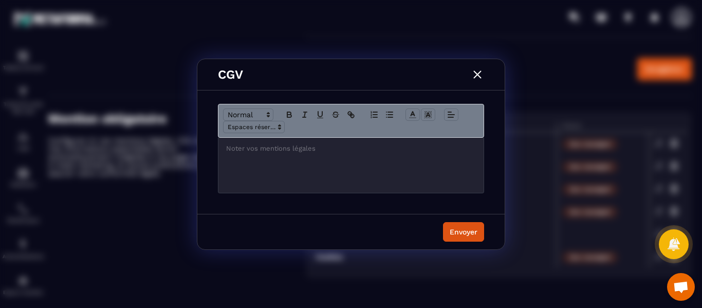
click at [479, 74] on img "Modal window" at bounding box center [477, 74] width 13 height 13
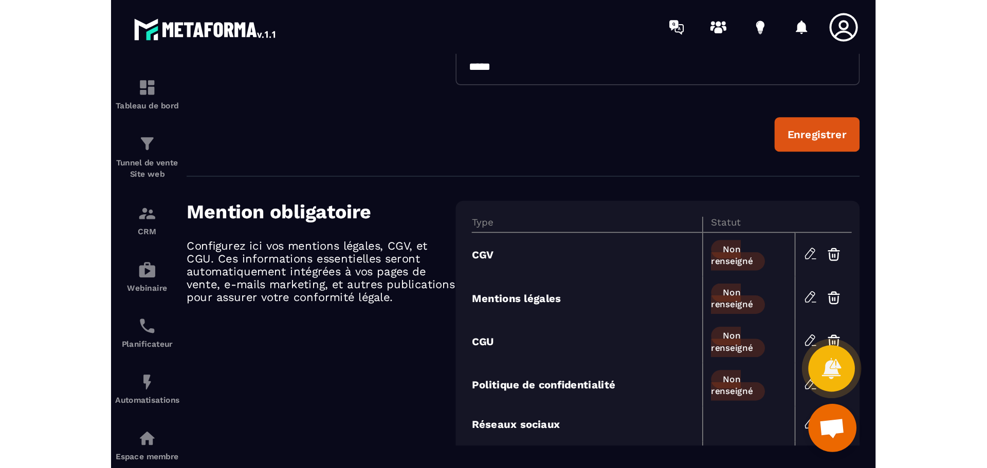
scroll to position [290, 0]
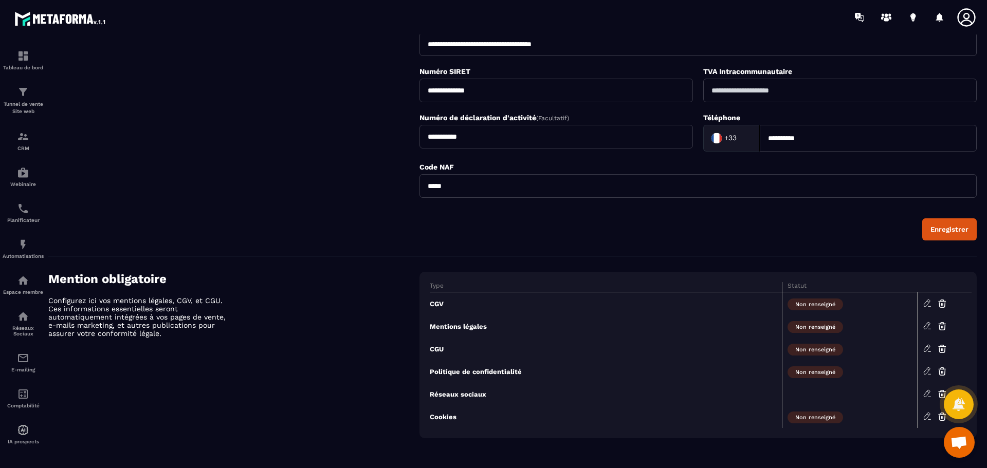
click at [926, 303] on icon at bounding box center [927, 303] width 9 height 9
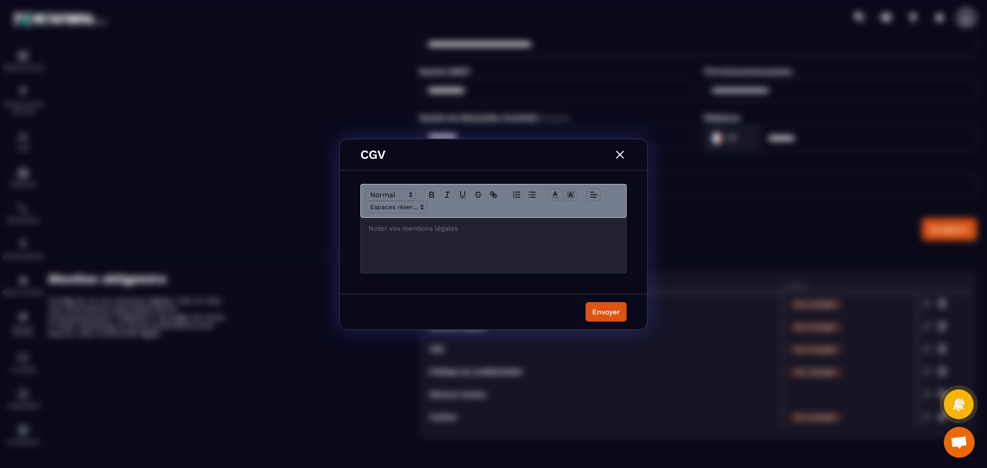
click at [433, 227] on p "Modal window" at bounding box center [494, 228] width 250 height 9
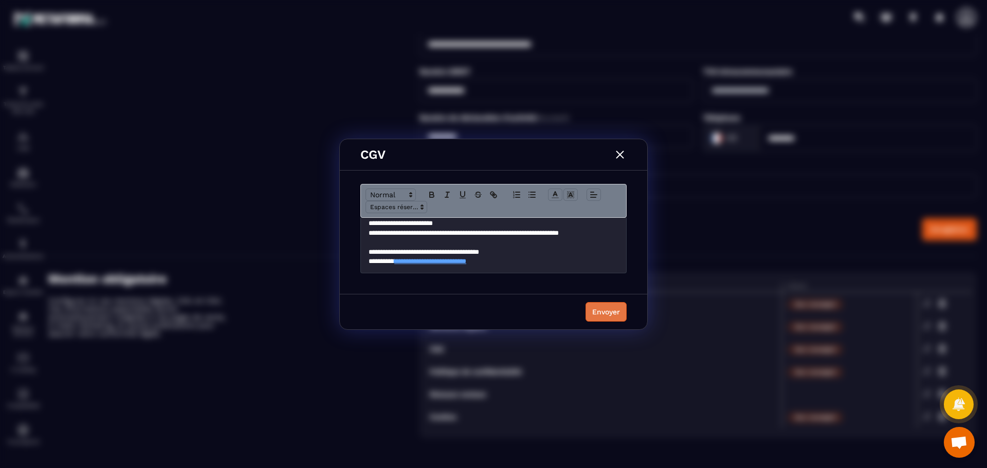
click at [611, 314] on div "Envoyer" at bounding box center [606, 312] width 28 height 10
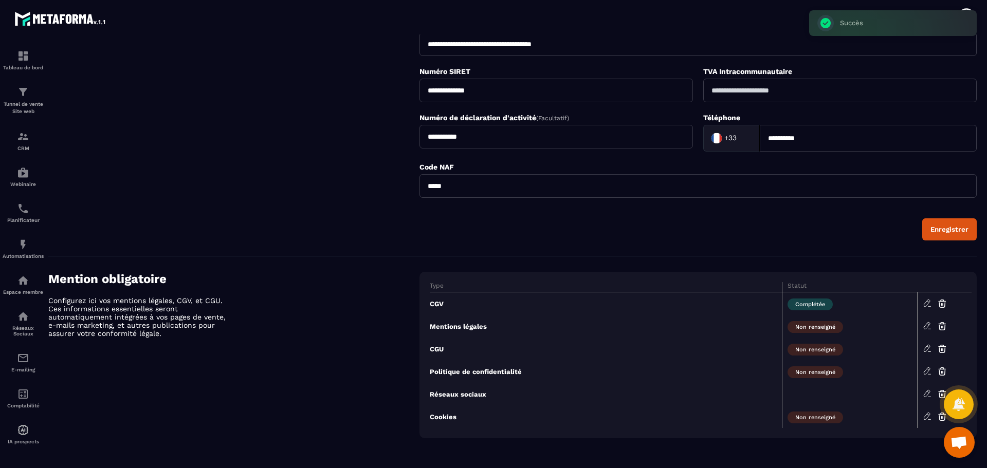
click at [942, 326] on icon at bounding box center [942, 327] width 2 height 2
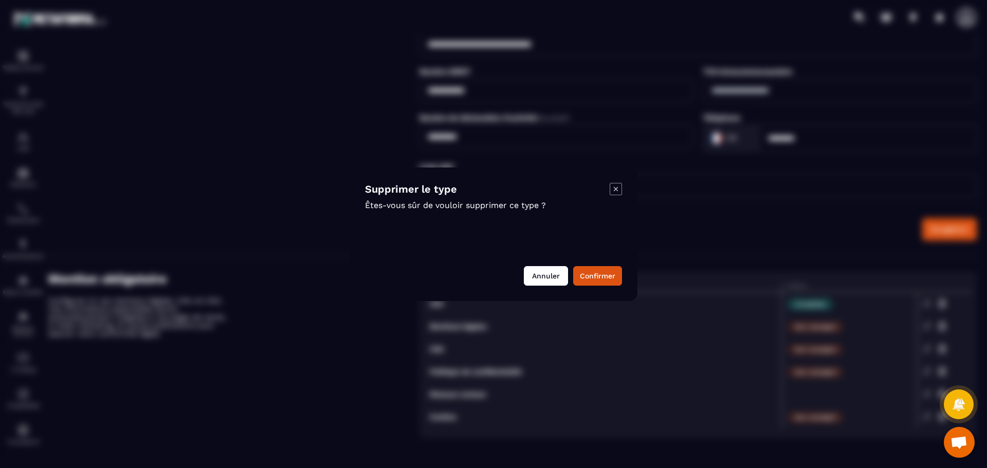
click at [535, 276] on button "Annuler" at bounding box center [546, 276] width 44 height 20
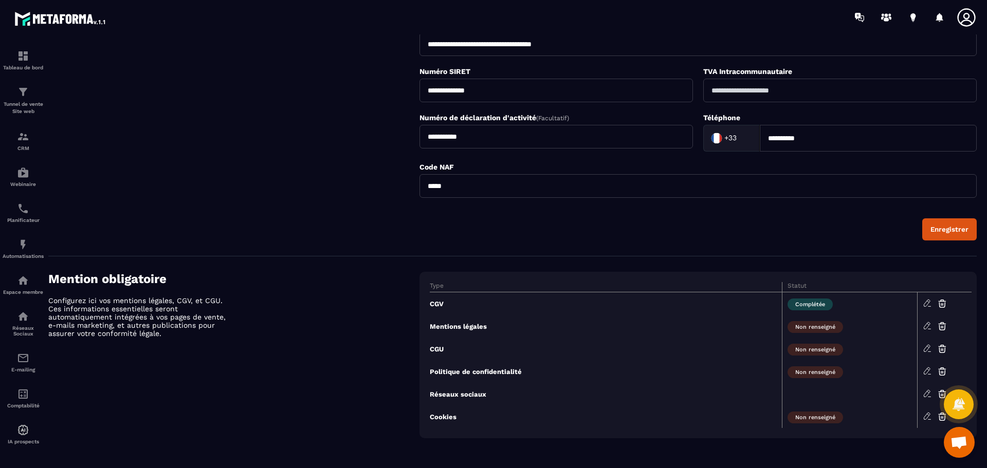
click at [925, 304] on icon at bounding box center [927, 303] width 9 height 9
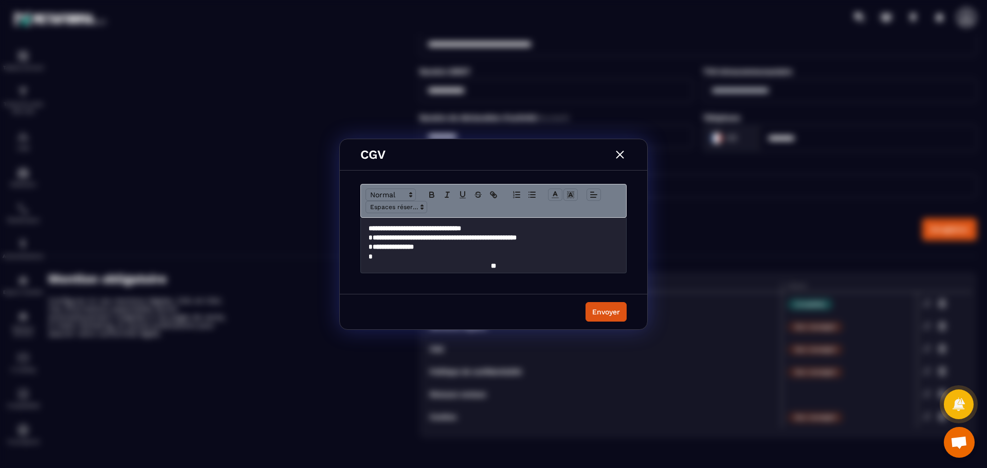
click at [424, 157] on div "CGV" at bounding box center [493, 154] width 307 height 31
click at [617, 152] on img "Modal window" at bounding box center [619, 154] width 13 height 13
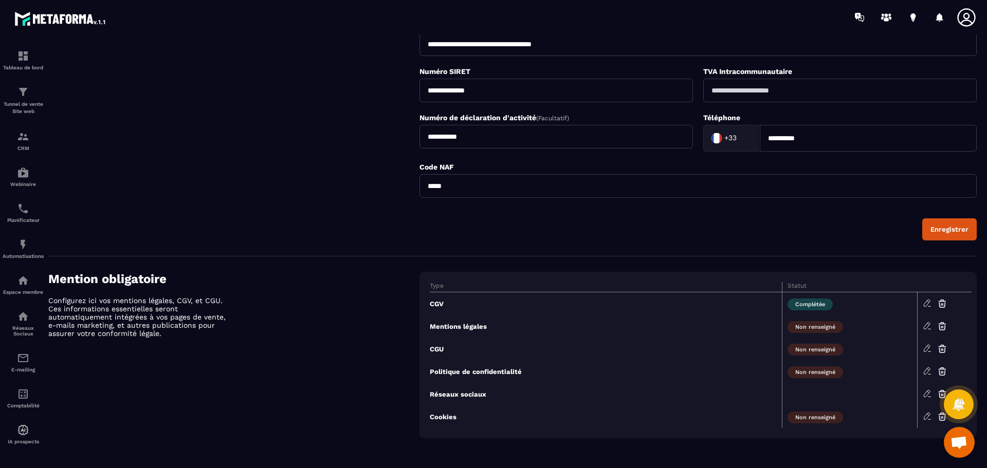
click at [450, 420] on td "Cookies" at bounding box center [606, 417] width 352 height 23
click at [957, 409] on icon at bounding box center [958, 404] width 15 height 15
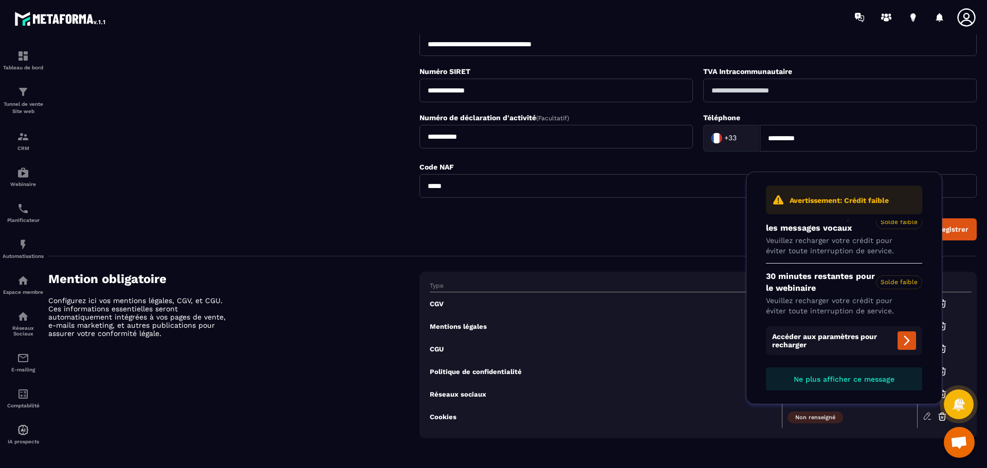
scroll to position [23, 0]
click at [955, 442] on span "Ouvrir le chat" at bounding box center [959, 443] width 17 height 14
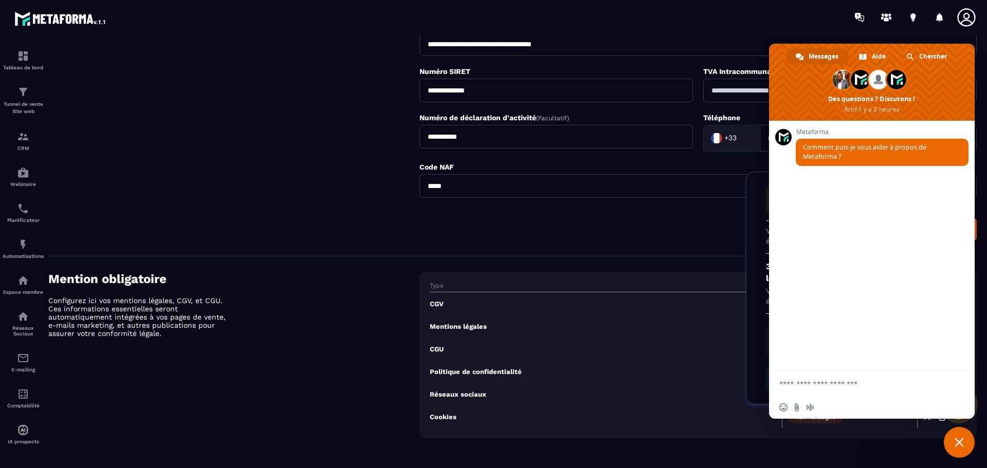
click at [838, 335] on div "Metaforma Comment puis-je vous aider à propos de Metaforma ?" at bounding box center [872, 246] width 206 height 250
click at [962, 447] on span "Fermer le chat" at bounding box center [959, 442] width 31 height 31
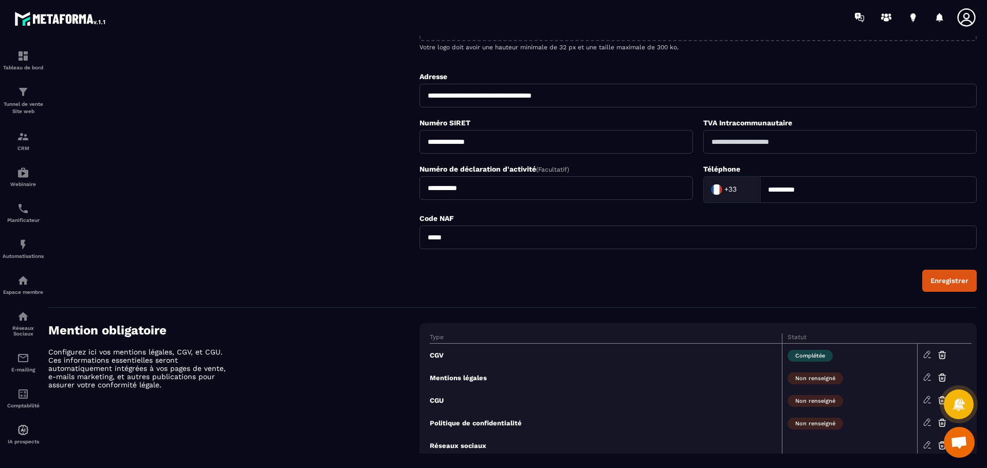
scroll to position [290, 0]
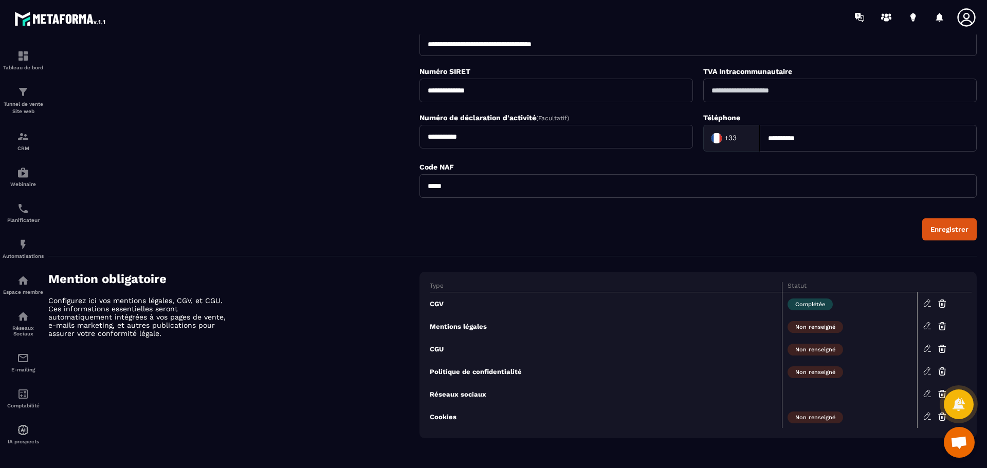
click at [191, 326] on p "Configurez ici vos mentions légales, CGV, et CGU. Ces informations essentielles…" at bounding box center [138, 317] width 180 height 41
drag, startPoint x: 934, startPoint y: 233, endPoint x: 869, endPoint y: 231, distance: 64.8
click at [919, 234] on div "Enregistrer" at bounding box center [698, 229] width 557 height 22
click at [958, 232] on div "Enregistrer" at bounding box center [950, 230] width 38 height 8
